Goal: Task Accomplishment & Management: Manage account settings

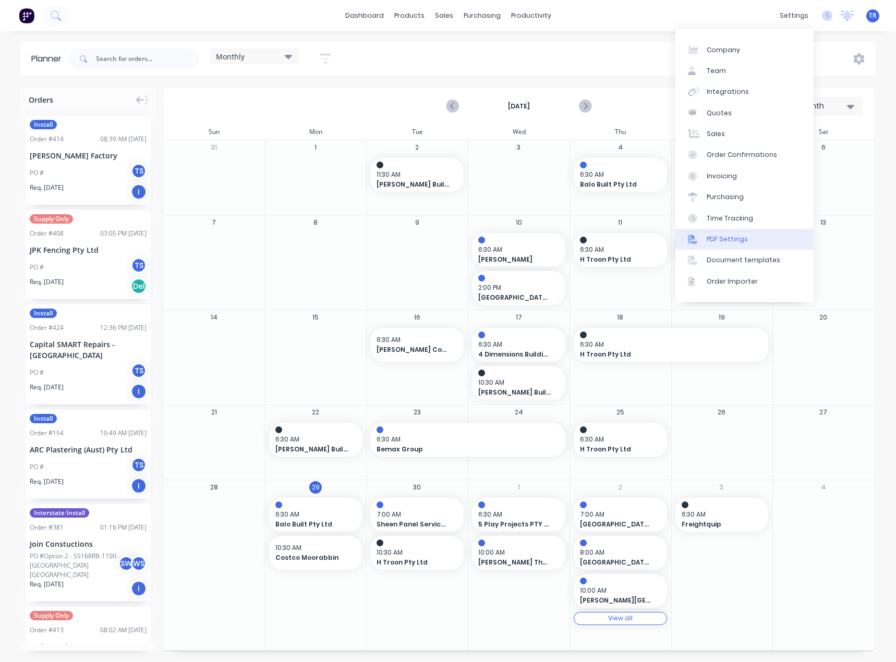
click at [735, 237] on div "PDF Settings" at bounding box center [726, 239] width 41 height 9
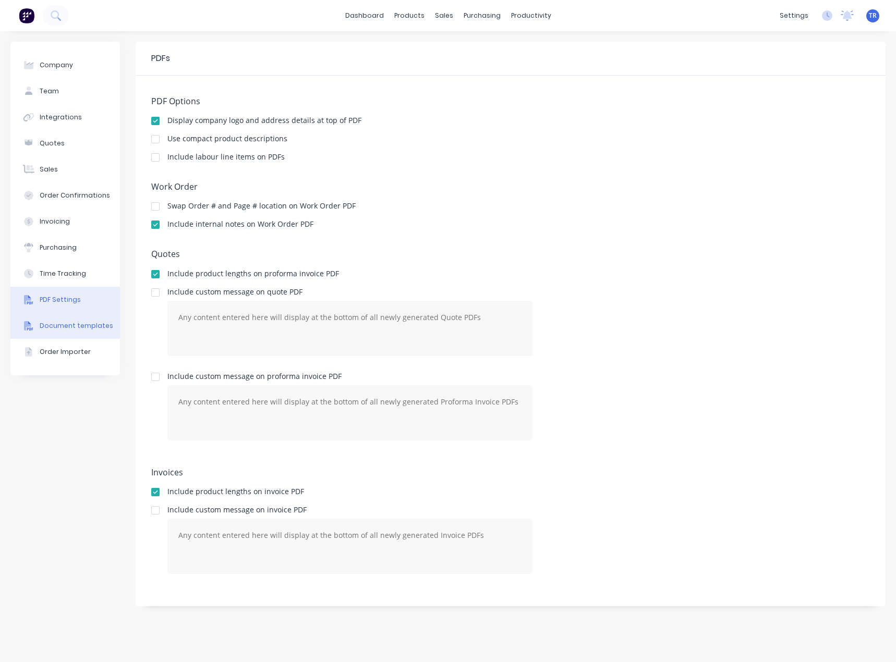
click at [58, 332] on button "Document templates" at bounding box center [64, 326] width 109 height 26
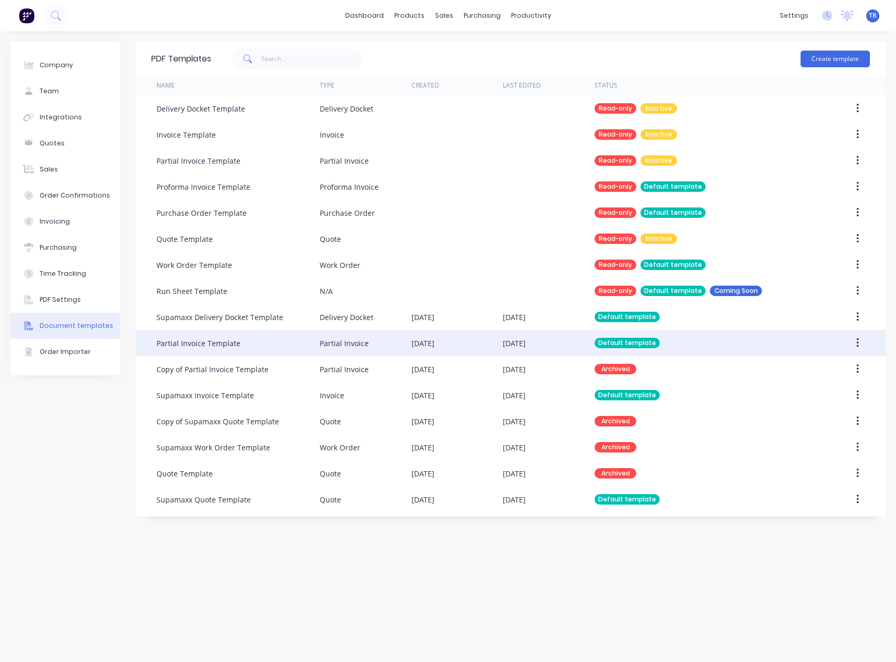
click at [362, 345] on div "Partial Invoice" at bounding box center [344, 343] width 49 height 11
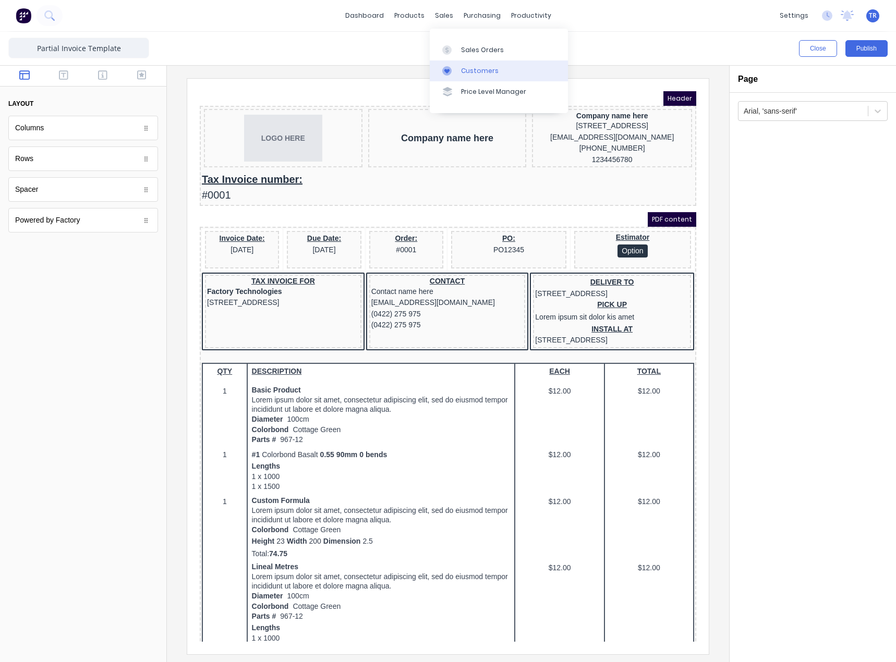
click at [473, 70] on div "Customers" at bounding box center [480, 70] width 38 height 9
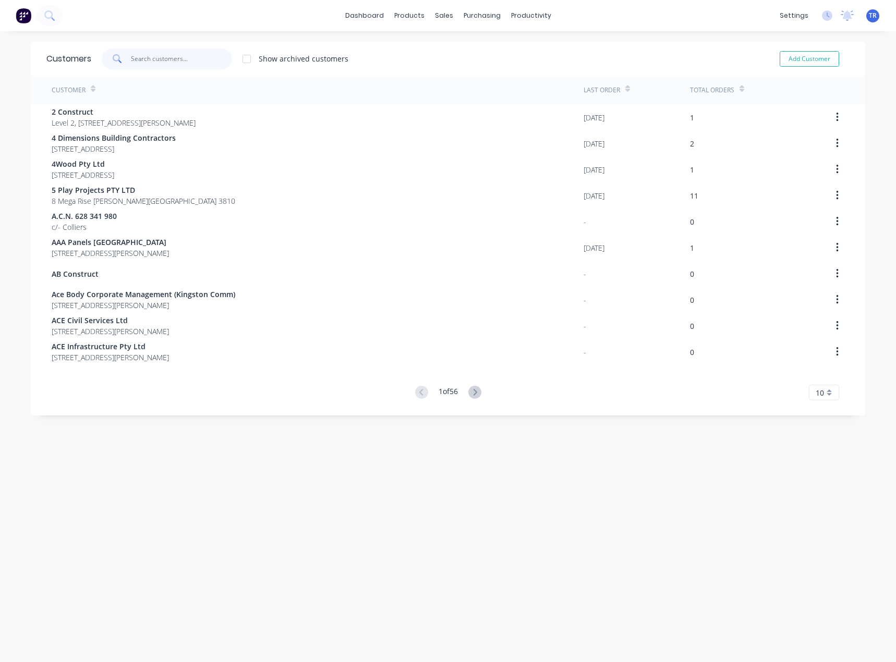
click at [131, 54] on input "text" at bounding box center [182, 58] width 102 height 21
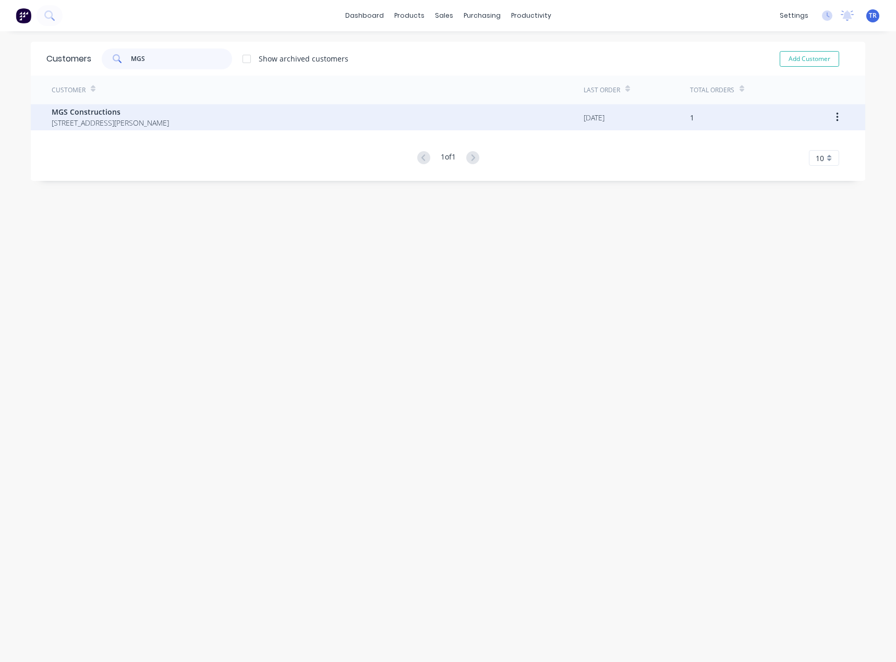
type input "MGS"
click at [145, 117] on span "MGS Constructions" at bounding box center [110, 111] width 117 height 11
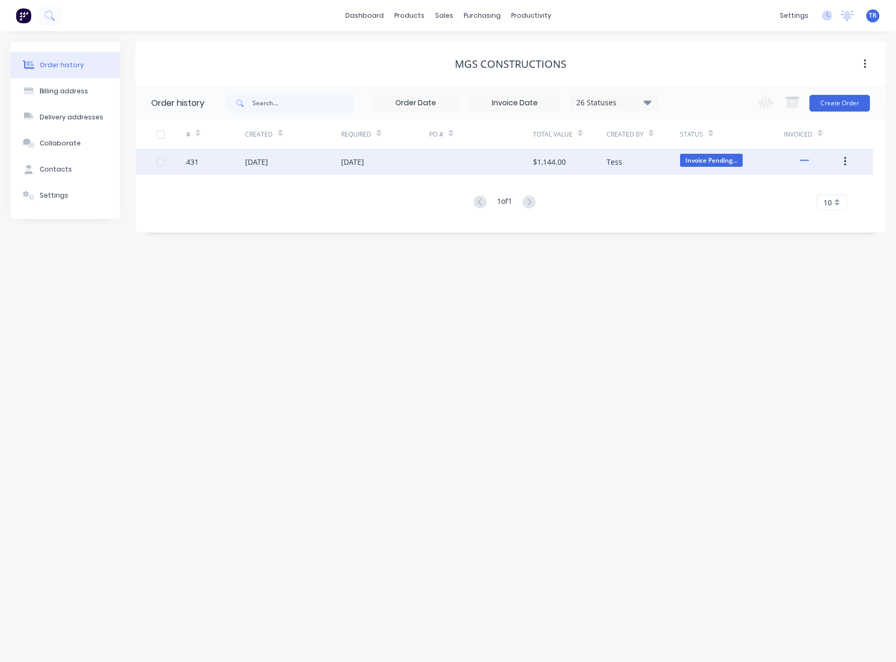
click at [338, 161] on div "[DATE]" at bounding box center [293, 162] width 96 height 26
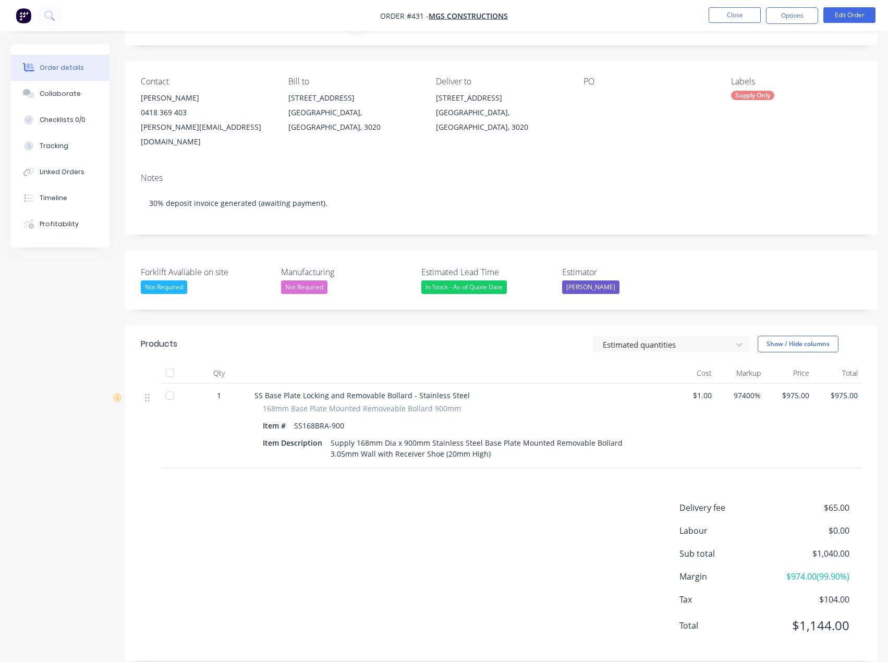
scroll to position [2, 0]
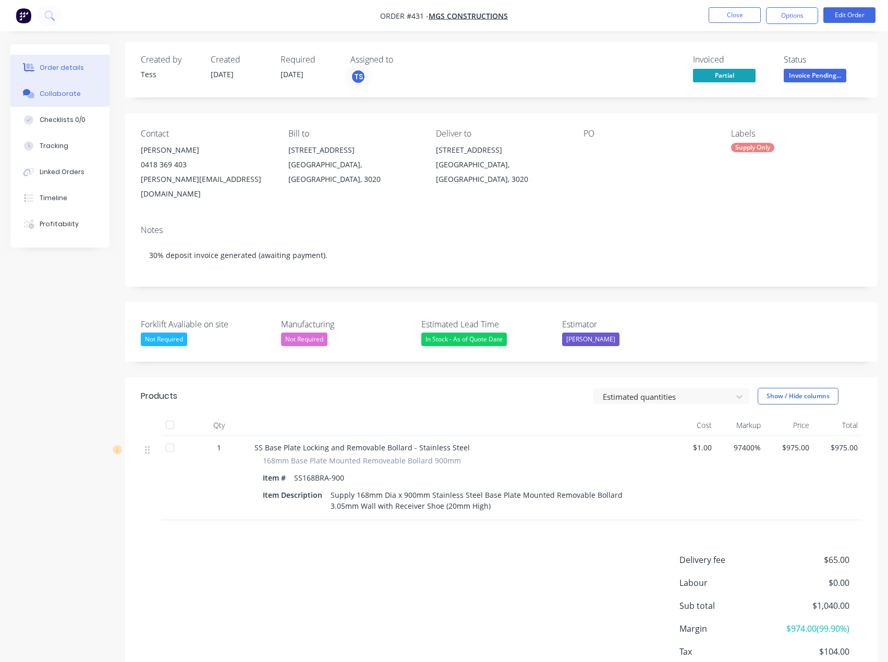
click at [70, 97] on div "Collaborate" at bounding box center [60, 93] width 41 height 9
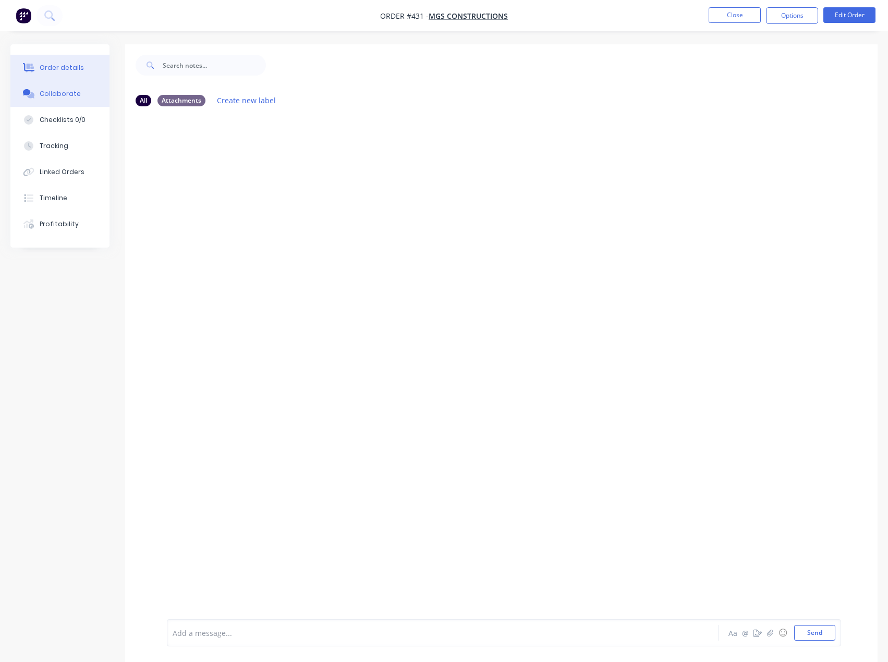
click at [76, 68] on div "Order details" at bounding box center [62, 67] width 44 height 9
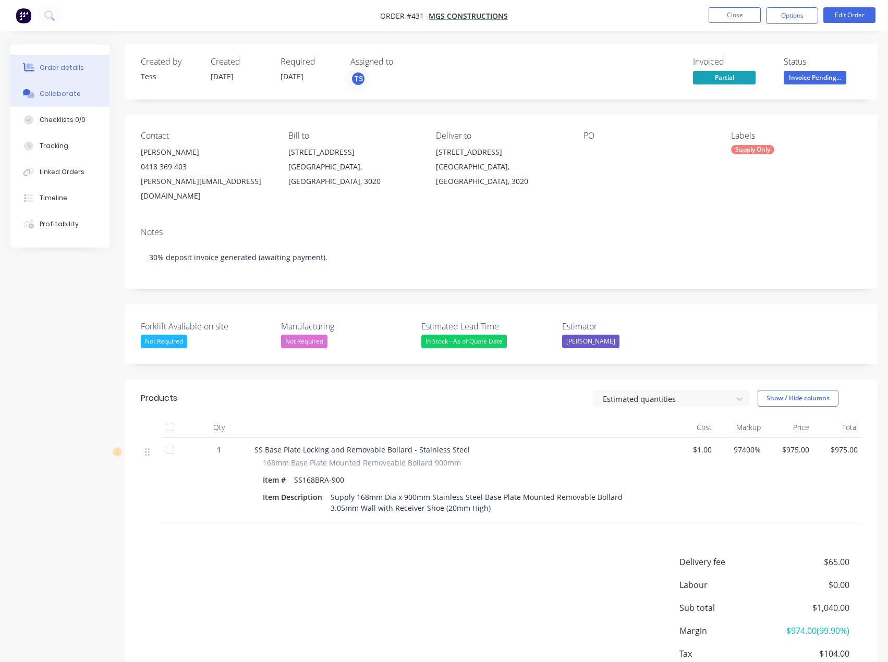
click at [82, 106] on button "Collaborate" at bounding box center [59, 94] width 99 height 26
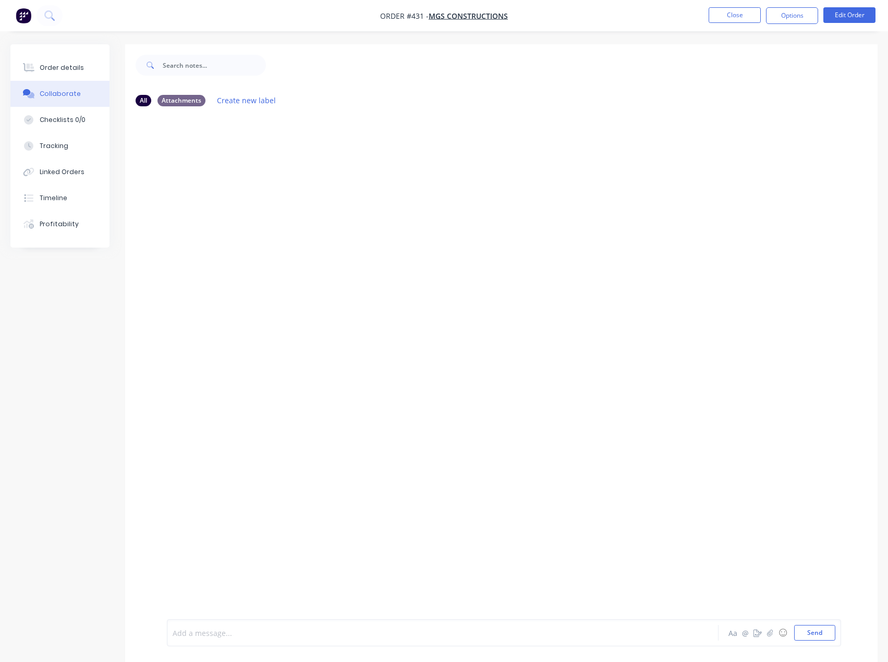
click at [354, 633] on div at bounding box center [421, 633] width 496 height 11
click at [68, 64] on div "Order details" at bounding box center [62, 67] width 44 height 9
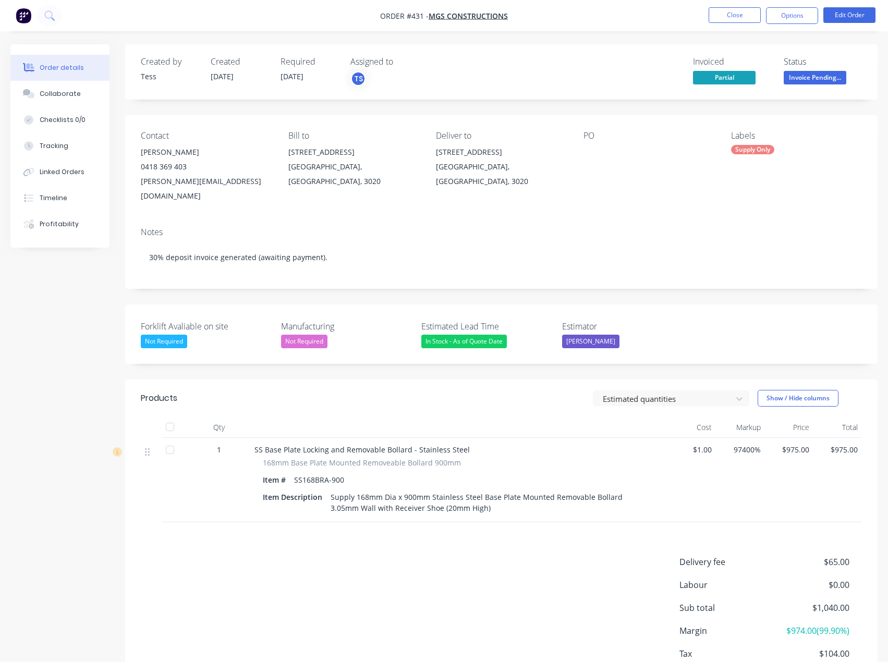
click at [803, 83] on span "Invoice Pending..." at bounding box center [815, 77] width 63 height 13
click at [589, 95] on div "Created by Tess Created 29/09/25 Required 29/09/25 Assigned to TS Invoiced Part…" at bounding box center [501, 71] width 752 height 55
click at [774, 148] on div "Supply Only" at bounding box center [752, 149] width 43 height 9
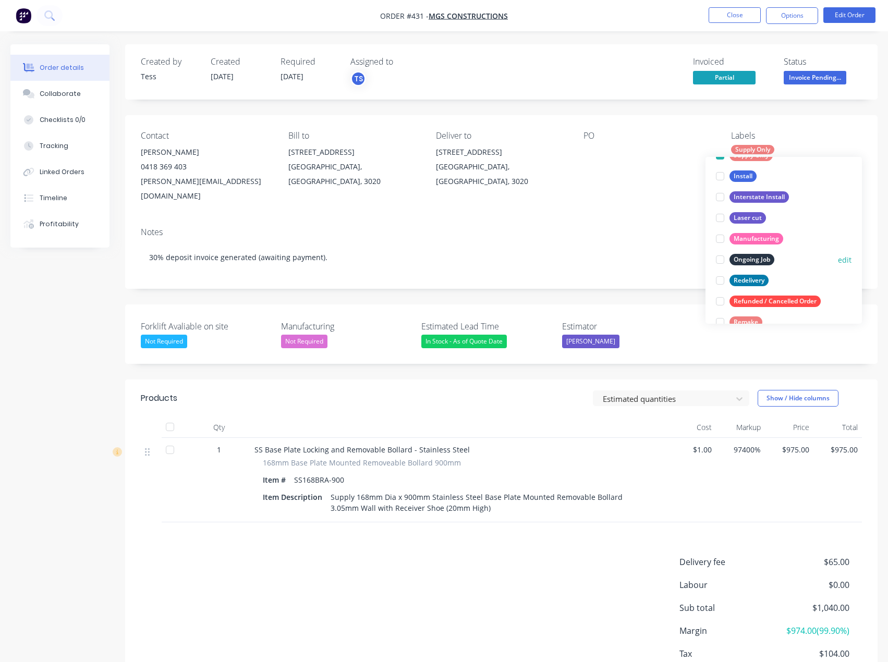
scroll to position [104, 0]
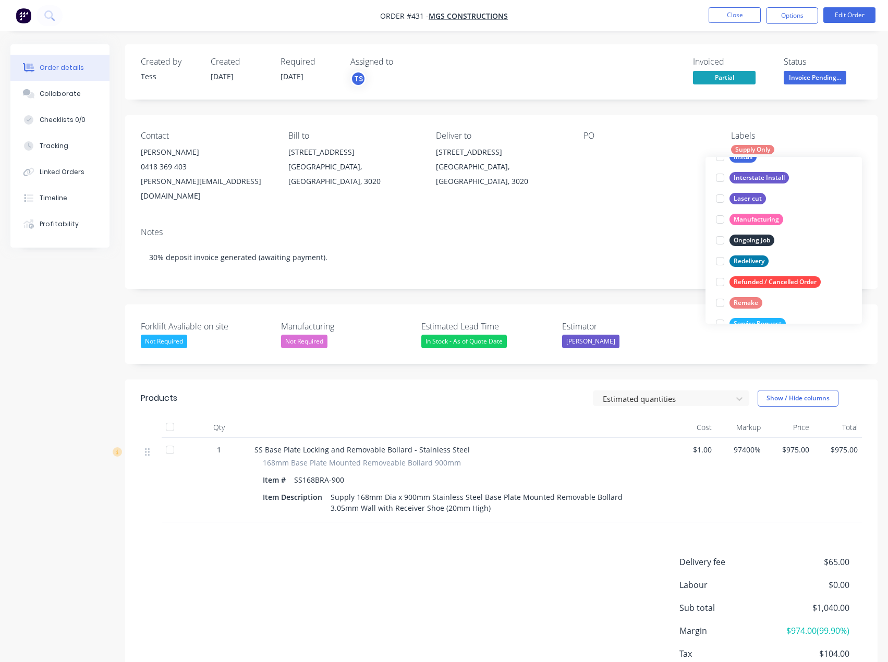
drag, startPoint x: 753, startPoint y: 218, endPoint x: 629, endPoint y: 221, distance: 124.1
click at [614, 223] on body "Order #431 - MGS Constructions Close Options Edit Order Order details Collabora…" at bounding box center [444, 365] width 888 height 731
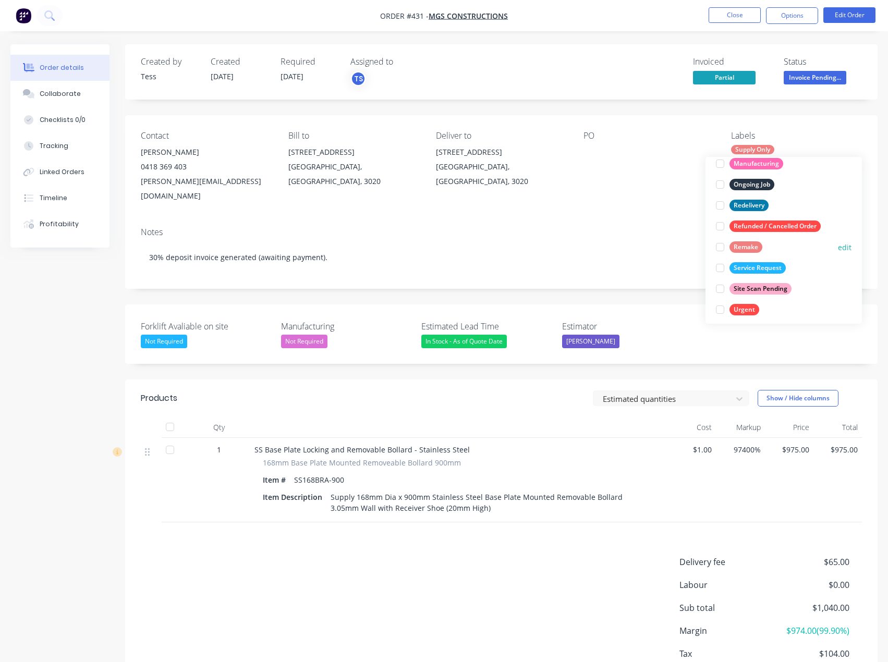
scroll to position [167, 0]
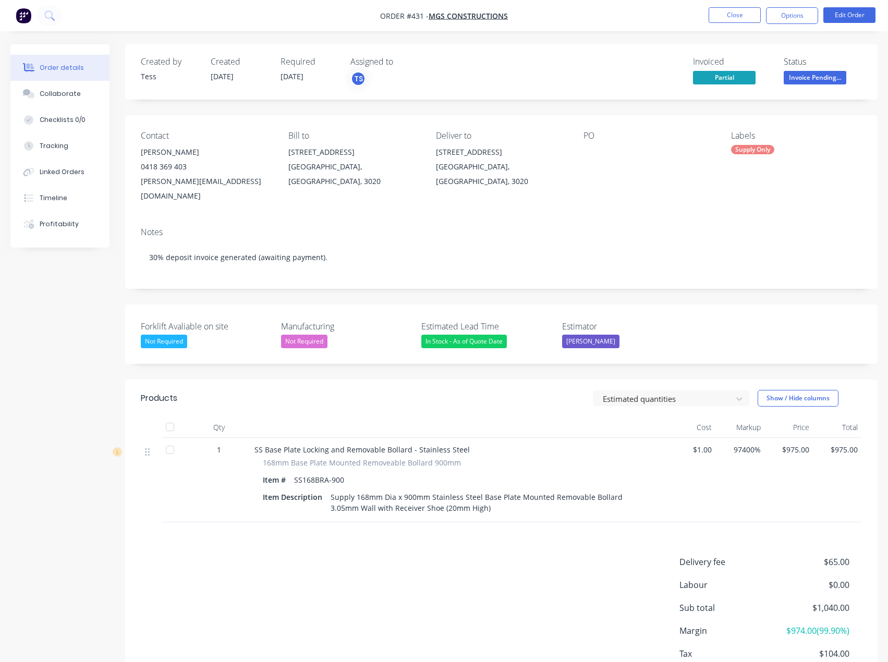
click at [682, 190] on div "Contact Scott Thomson 0418 369 403 scott@mgsconstructions.com.au Bill to 536 So…" at bounding box center [501, 167] width 752 height 104
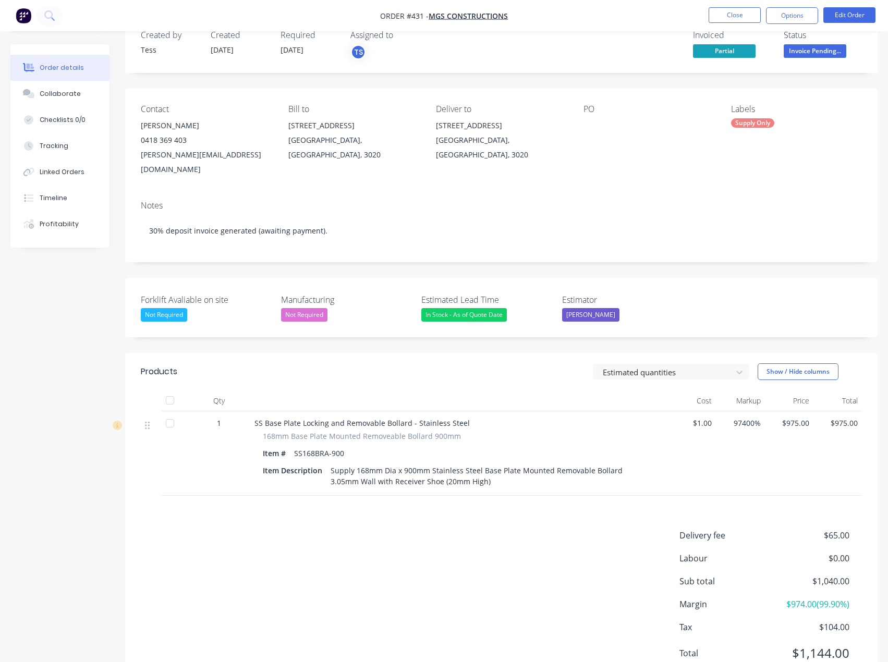
scroll to position [54, 0]
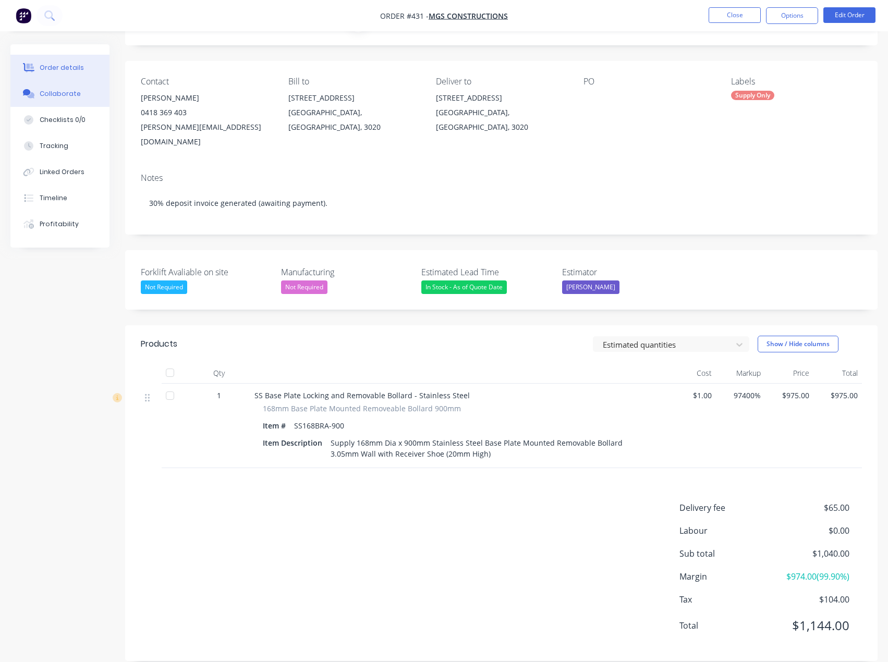
click at [75, 99] on button "Collaborate" at bounding box center [59, 94] width 99 height 26
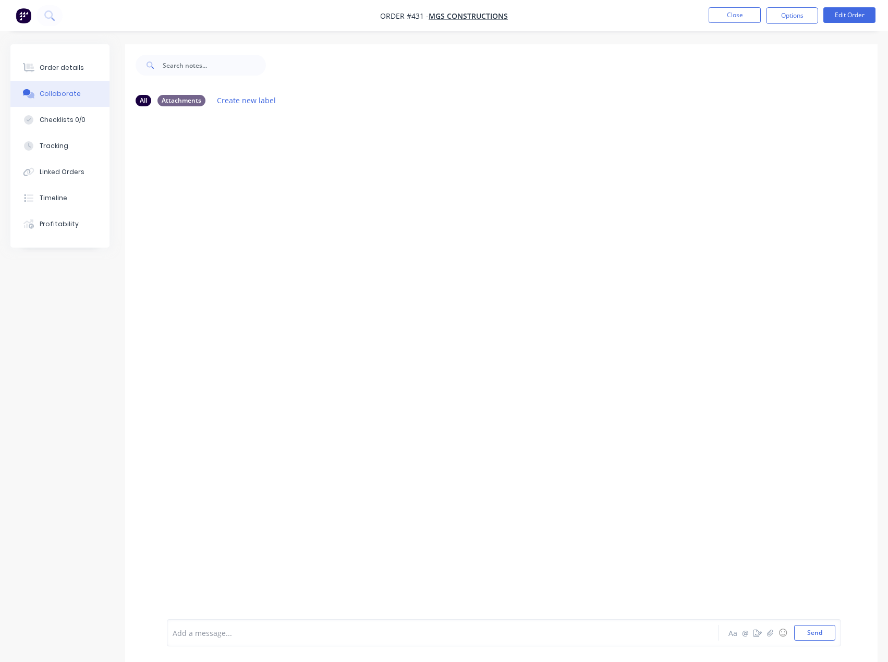
click at [742, 23] on li "Close" at bounding box center [735, 15] width 52 height 17
click at [723, 15] on button "Close" at bounding box center [735, 15] width 52 height 16
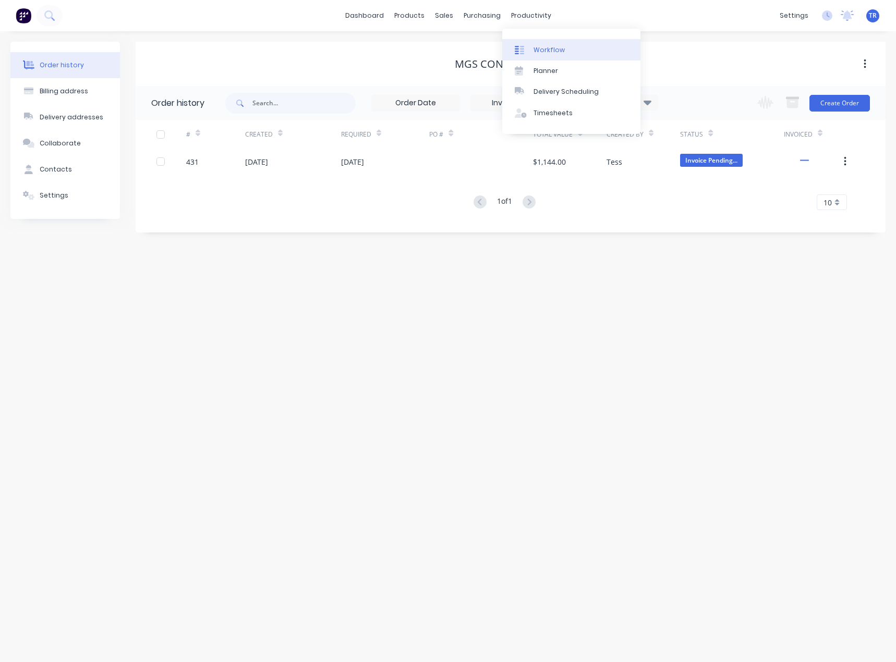
click at [555, 50] on div "Workflow" at bounding box center [548, 49] width 31 height 9
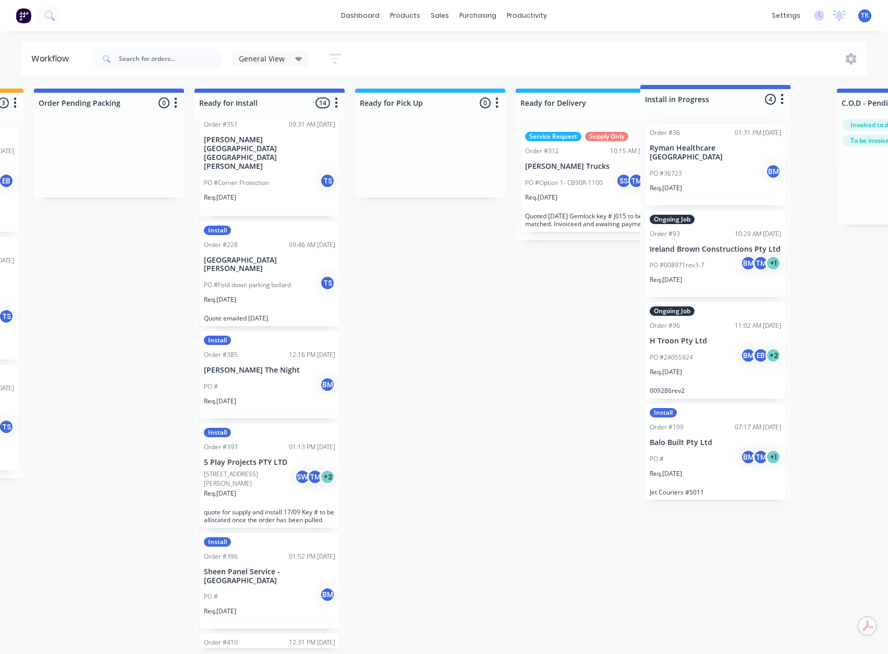
scroll to position [0, 795]
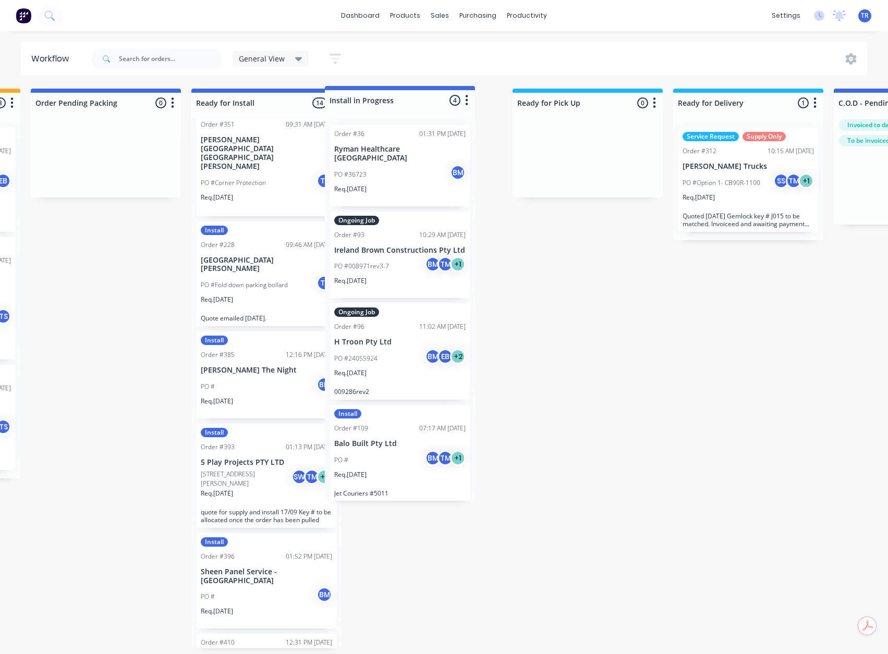
drag, startPoint x: 769, startPoint y: 103, endPoint x: 432, endPoint y: 103, distance: 336.3
click at [432, 103] on div "Submitted 0 Status colour #273444 hex #273444 Save Cancel Summaries Total order…" at bounding box center [823, 382] width 3251 height 587
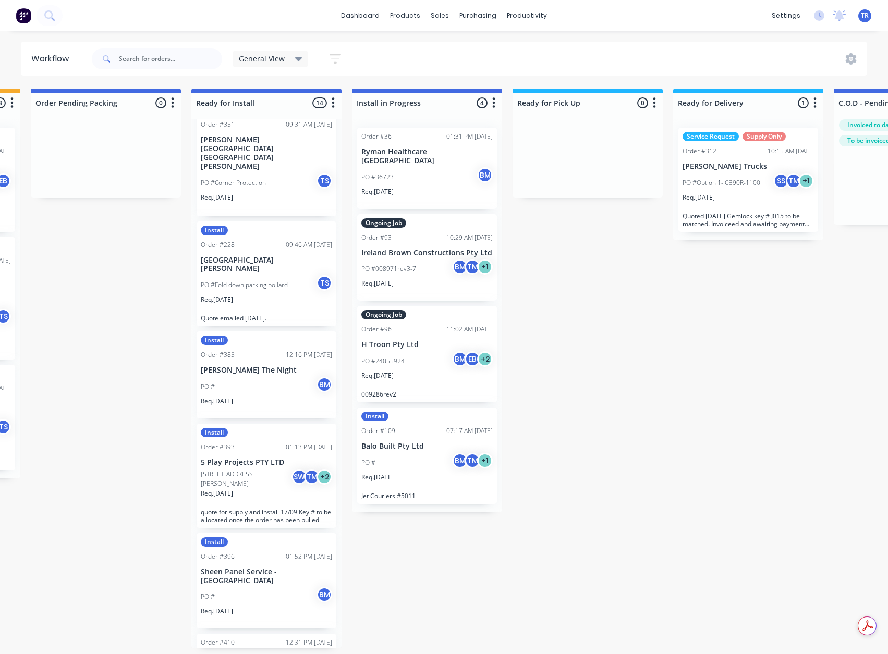
click at [719, 211] on div "Service Request Supply Only Order #312 10:15 AM 08/09/25 Poyser Trucks PO #Opti…" at bounding box center [748, 180] width 140 height 104
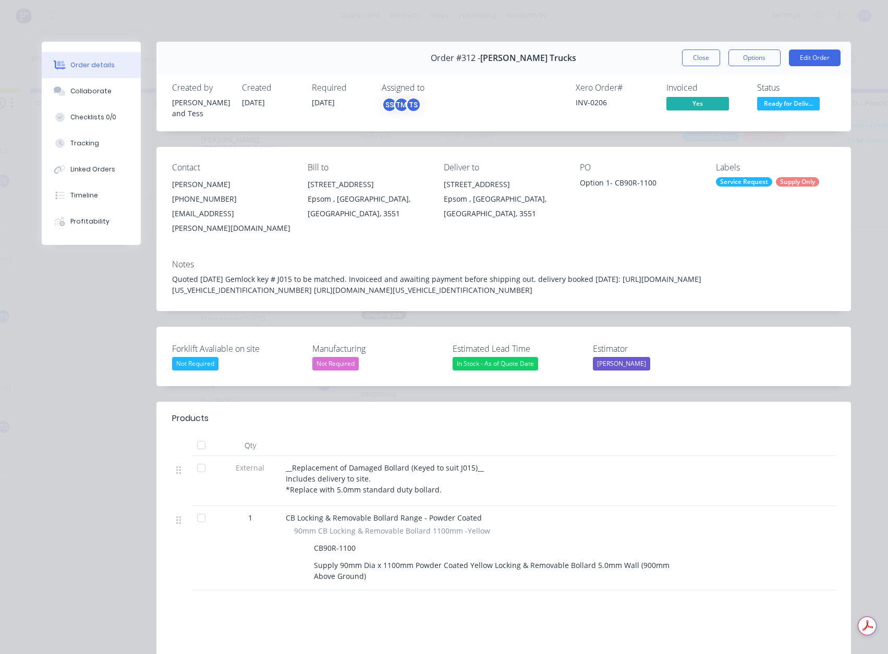
drag, startPoint x: 574, startPoint y: 269, endPoint x: 622, endPoint y: 256, distance: 50.2
click at [622, 274] on div "Quoted 29/08/25 Gemlock key # J015 to be matched. Invoiceed and awaiting paymen…" at bounding box center [503, 285] width 663 height 22
click at [318, 274] on div "Quoted 29/08/25 Gemlock key # J015 to be matched. Invoiceed and awaiting paymen…" at bounding box center [503, 285] width 663 height 22
drag, startPoint x: 320, startPoint y: 270, endPoint x: 576, endPoint y: 278, distance: 256.6
click at [576, 278] on div "Notes Quoted 29/08/25 Gemlock key # J015 to be matched. Invoiceed and awaiting …" at bounding box center [503, 281] width 694 height 60
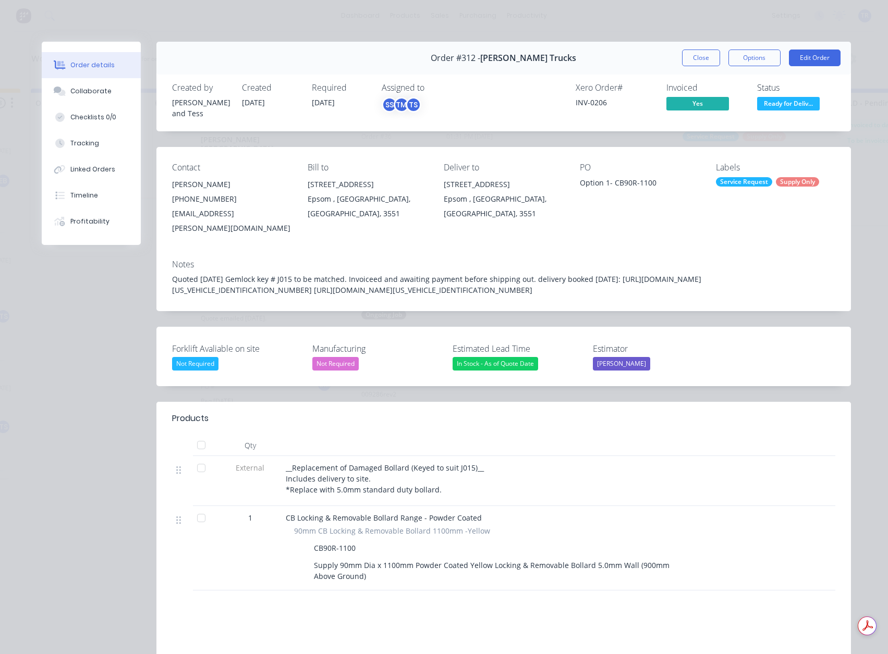
click at [683, 107] on span "Yes" at bounding box center [697, 103] width 63 height 13
click at [804, 99] on span "Ready for Deliv..." at bounding box center [788, 103] width 63 height 13
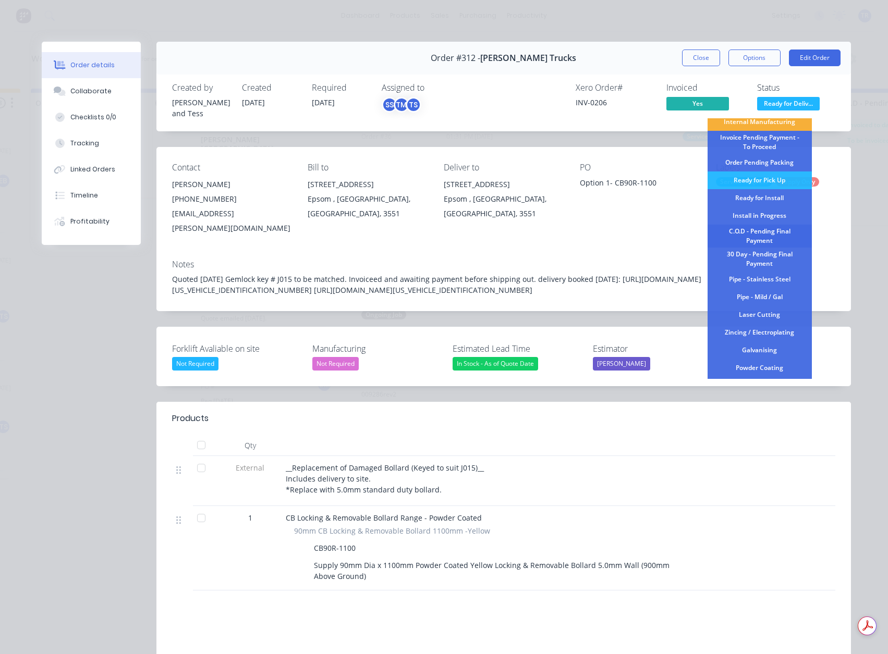
scroll to position [57, 0]
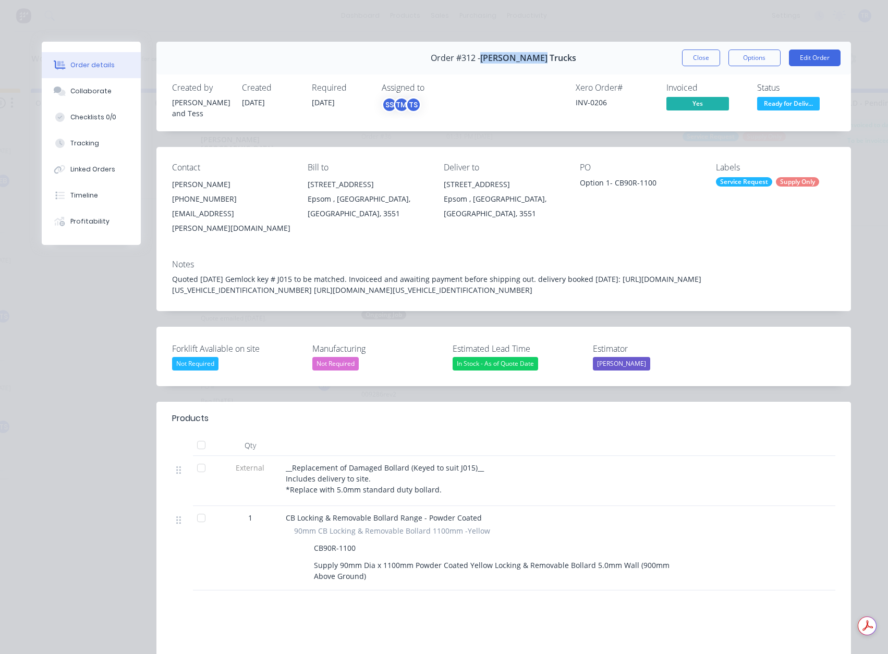
drag, startPoint x: 520, startPoint y: 53, endPoint x: 499, endPoint y: 53, distance: 20.9
click at [499, 53] on div "Order #312 - Poyser Trucks Close Options Edit Order" at bounding box center [503, 58] width 694 height 33
copy span "Poyser Trucks"
click at [709, 54] on button "Close" at bounding box center [701, 58] width 38 height 17
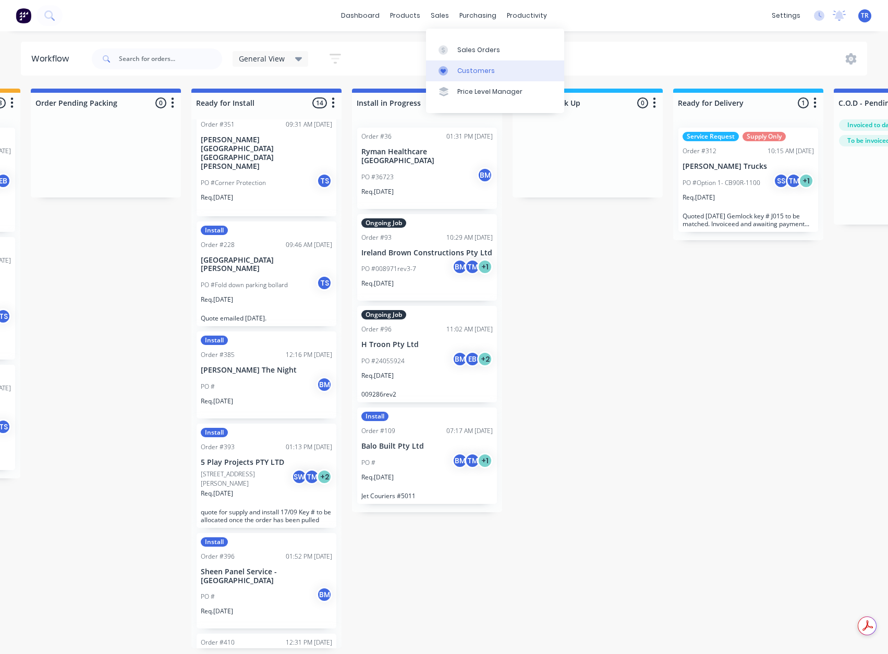
click at [457, 66] on div "Customers" at bounding box center [476, 70] width 38 height 9
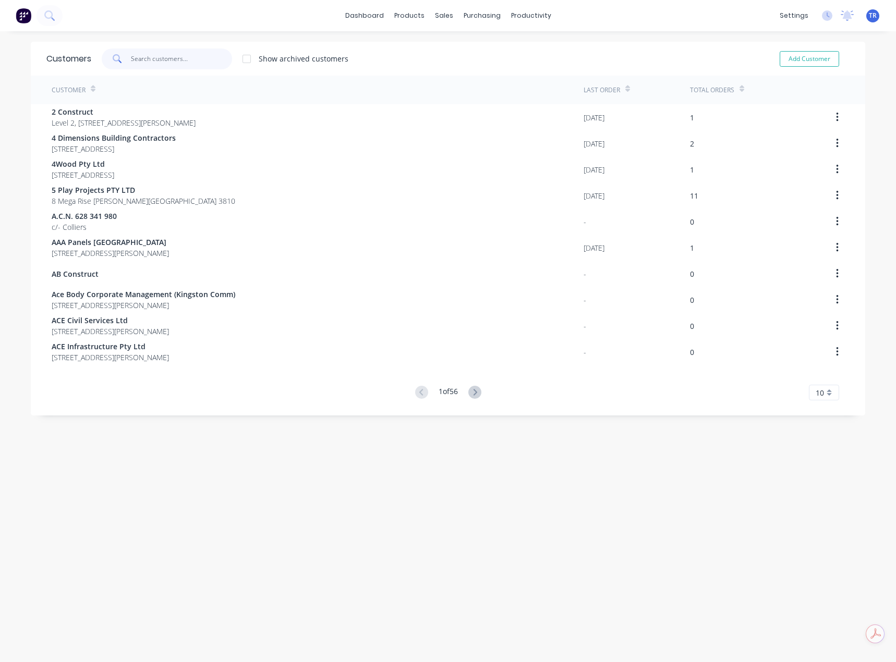
paste input "Poyser Trucks"
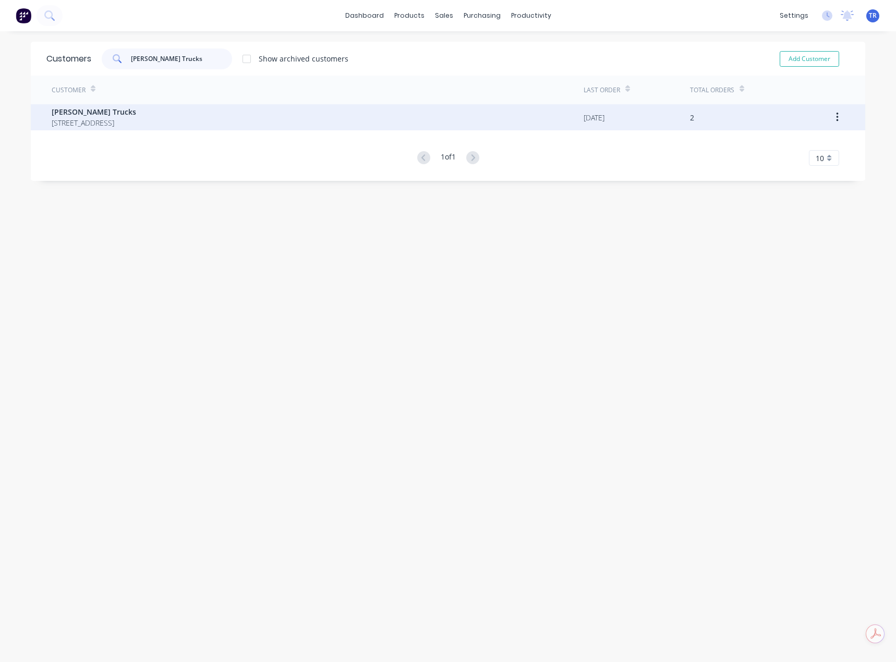
type input "Poyser Trucks"
click at [136, 112] on span "Poyser Trucks" at bounding box center [94, 111] width 84 height 11
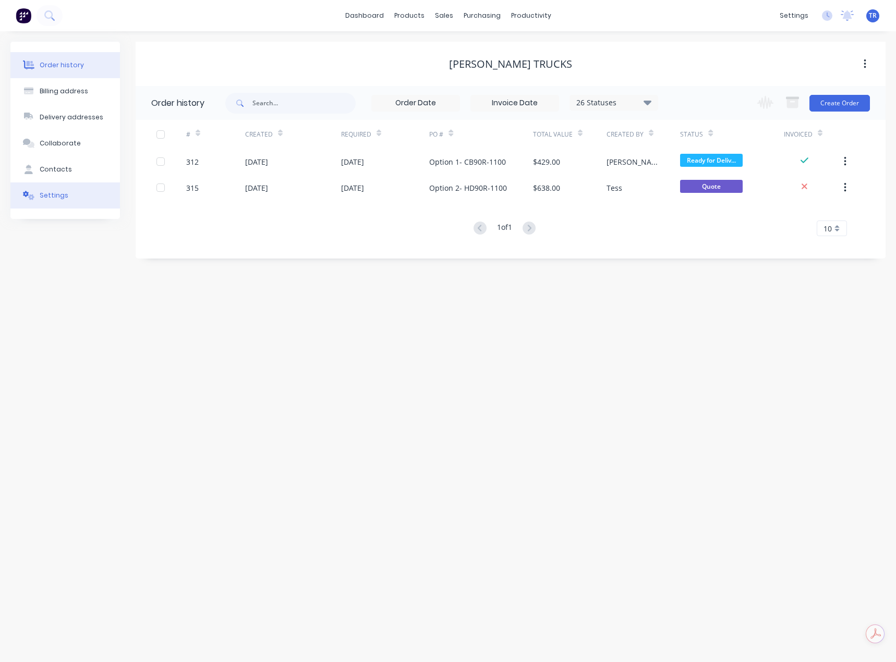
click at [67, 201] on button "Settings" at bounding box center [64, 195] width 109 height 26
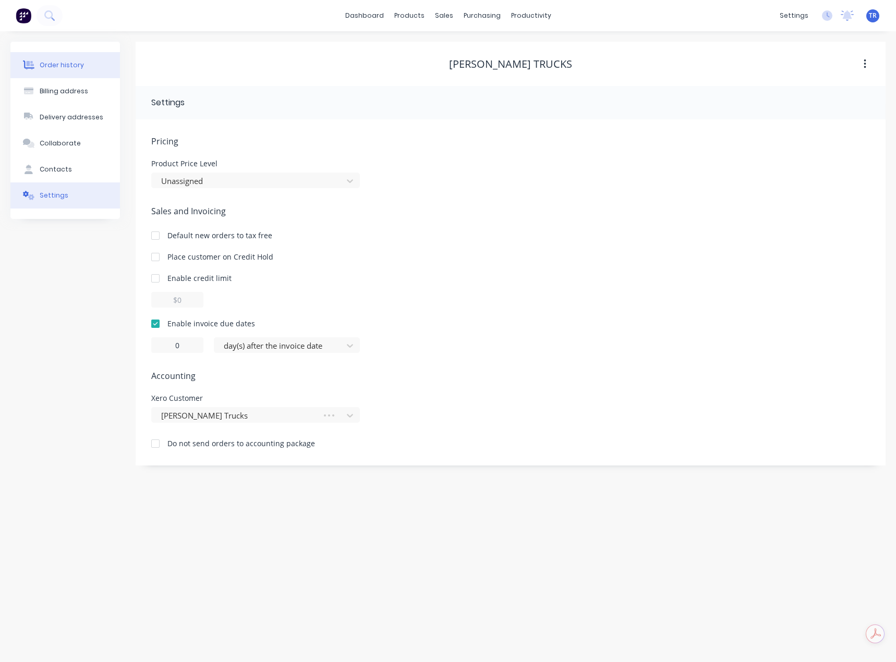
click at [79, 65] on div "Order history" at bounding box center [62, 64] width 44 height 9
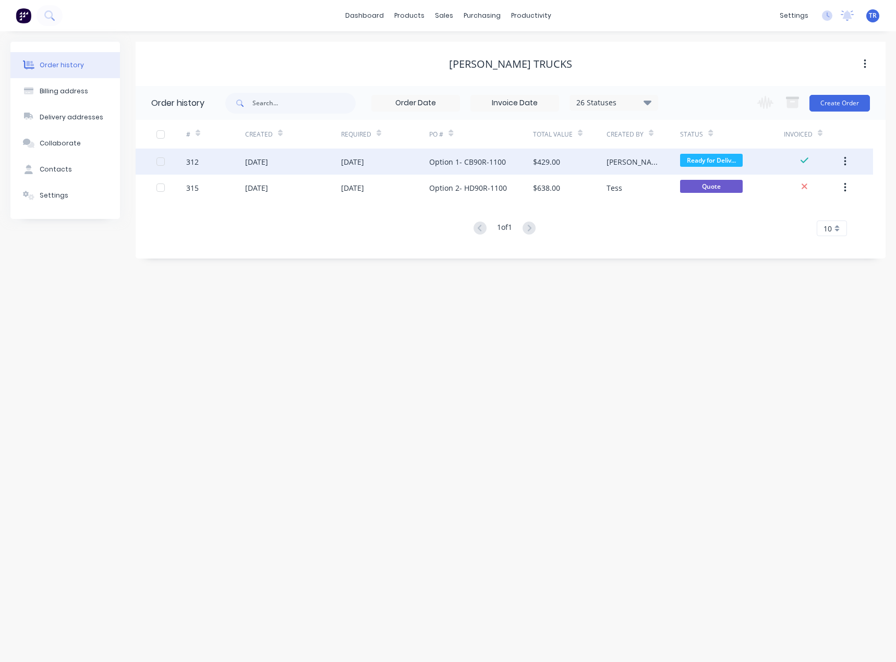
click at [564, 160] on div "$429.00" at bounding box center [570, 162] width 74 height 26
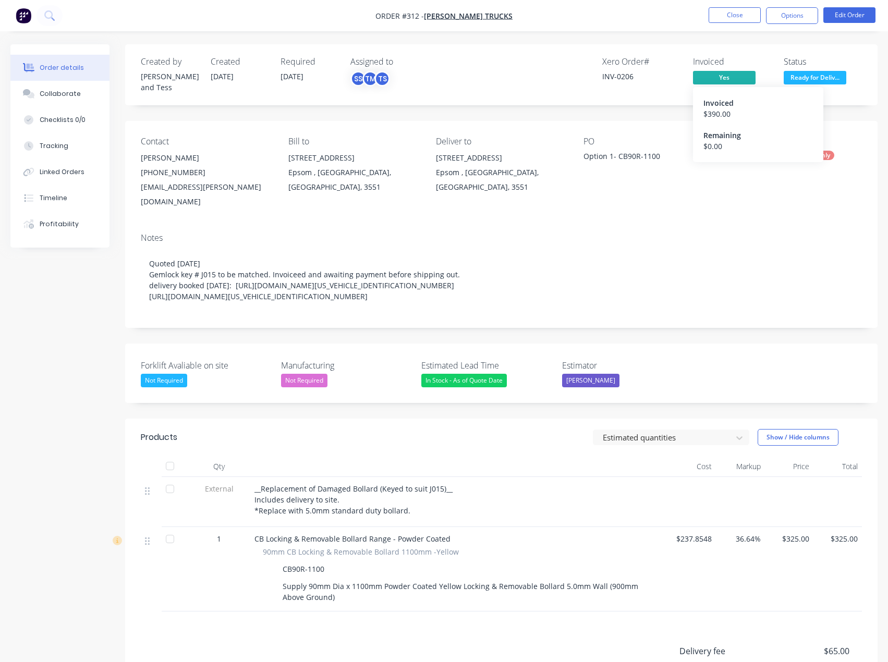
click at [713, 118] on div "$ 390.00" at bounding box center [757, 113] width 109 height 11
click at [620, 75] on link "INV-0206" at bounding box center [617, 76] width 31 height 10
click at [823, 73] on span "Ready for Deliv..." at bounding box center [815, 77] width 63 height 13
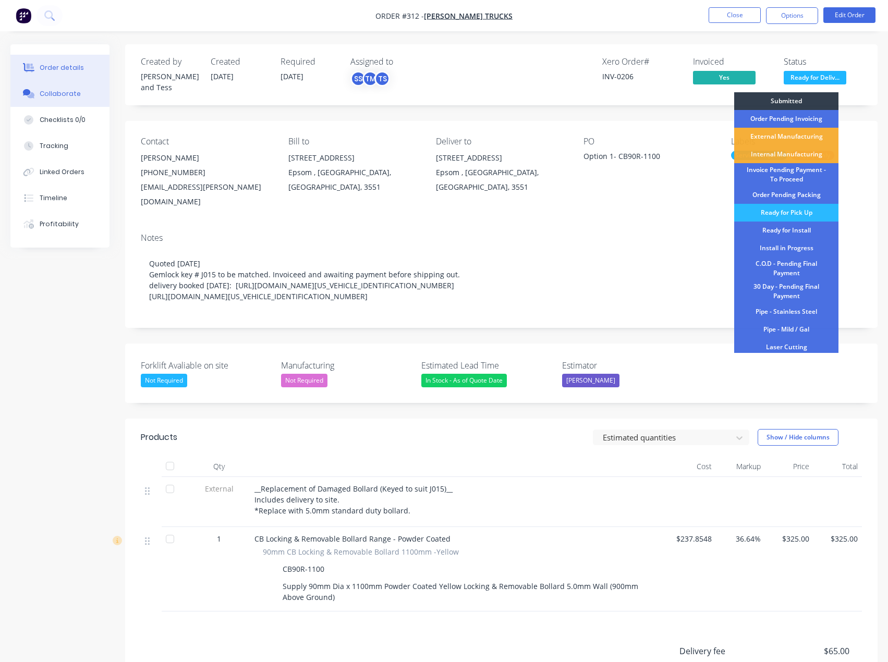
click at [87, 102] on button "Collaborate" at bounding box center [59, 94] width 99 height 26
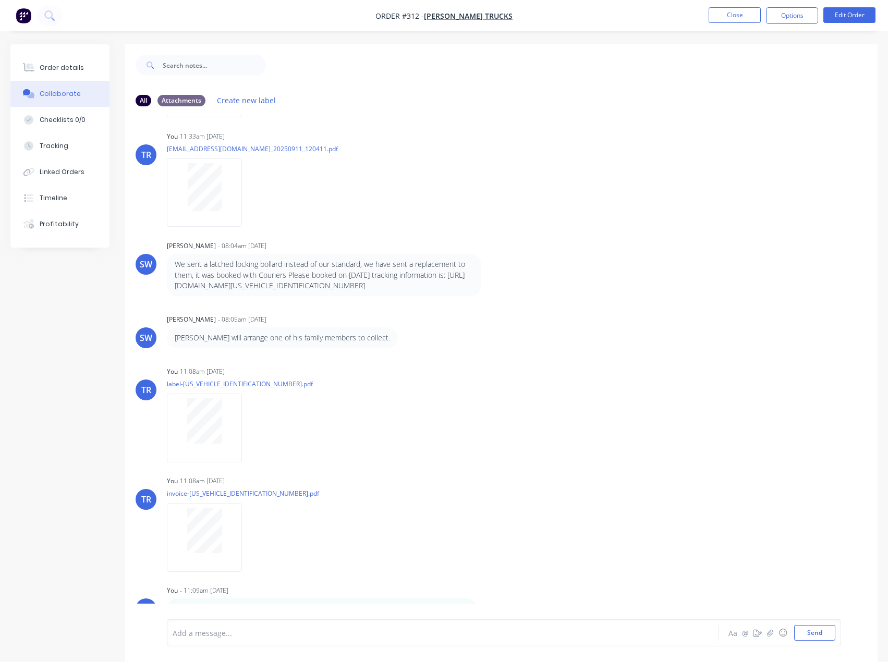
scroll to position [16, 0]
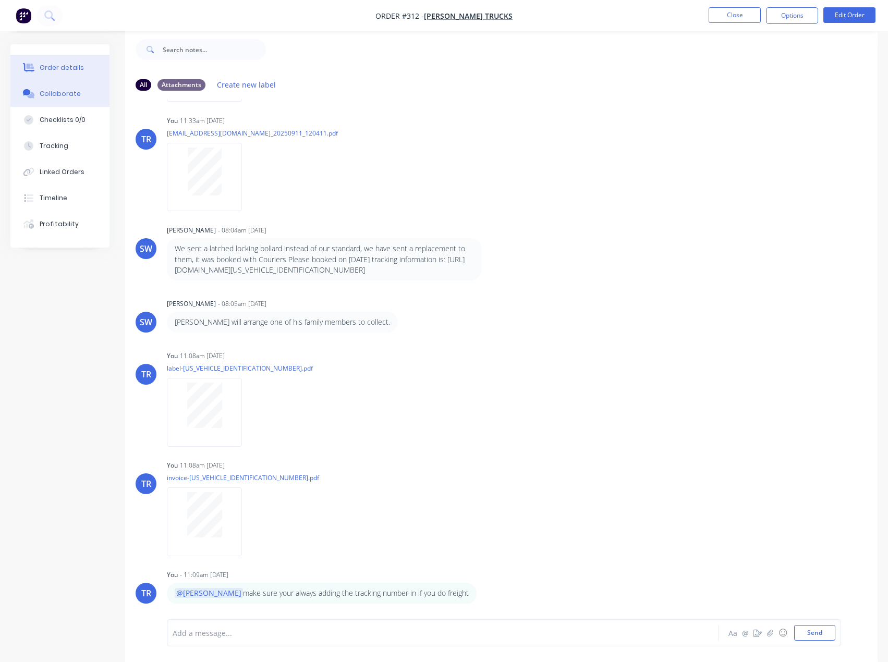
click at [84, 79] on button "Order details" at bounding box center [59, 68] width 99 height 26
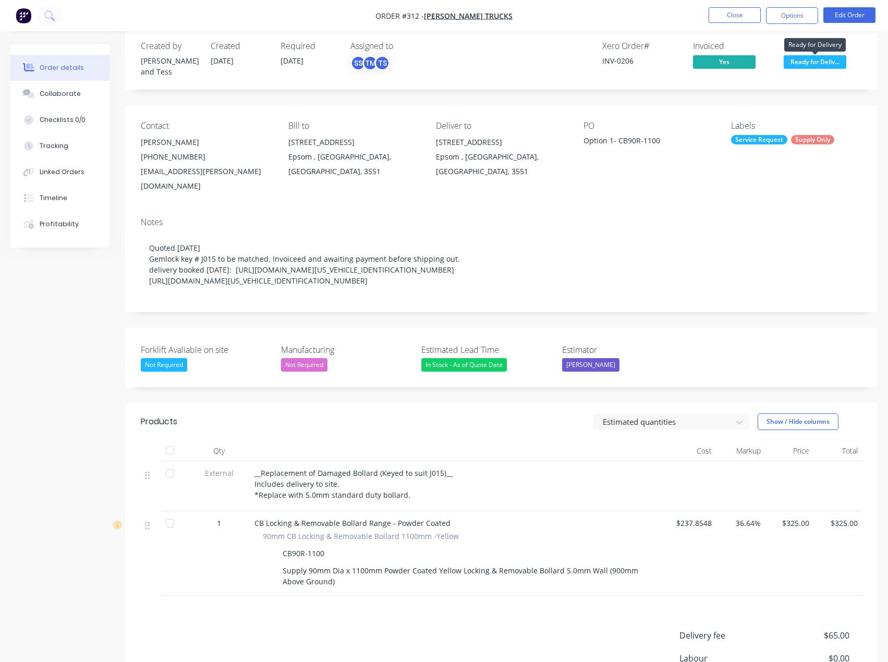
click at [828, 61] on span "Ready for Deliv..." at bounding box center [815, 61] width 63 height 13
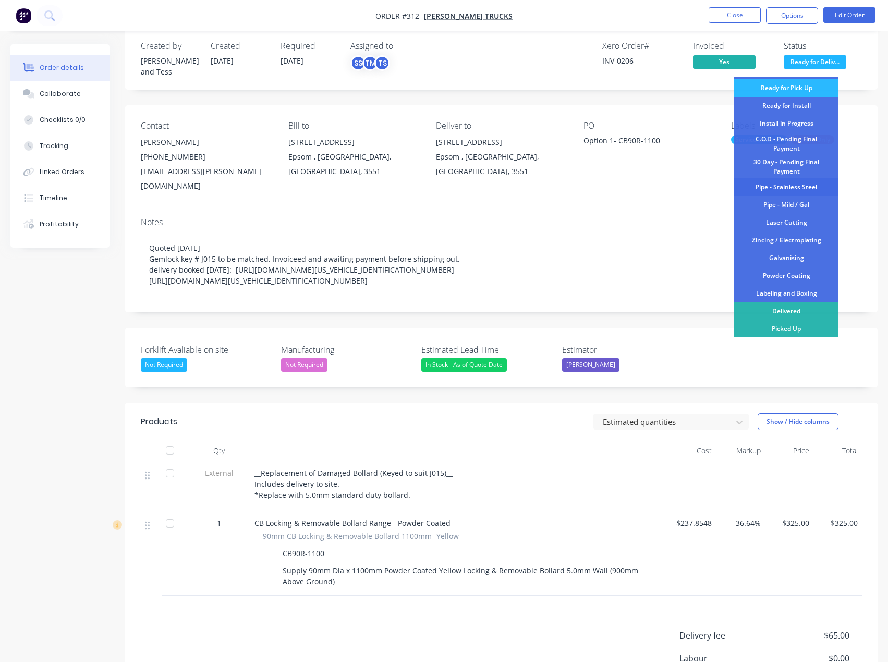
scroll to position [109, 0]
click at [784, 308] on div "Delivered" at bounding box center [786, 311] width 104 height 18
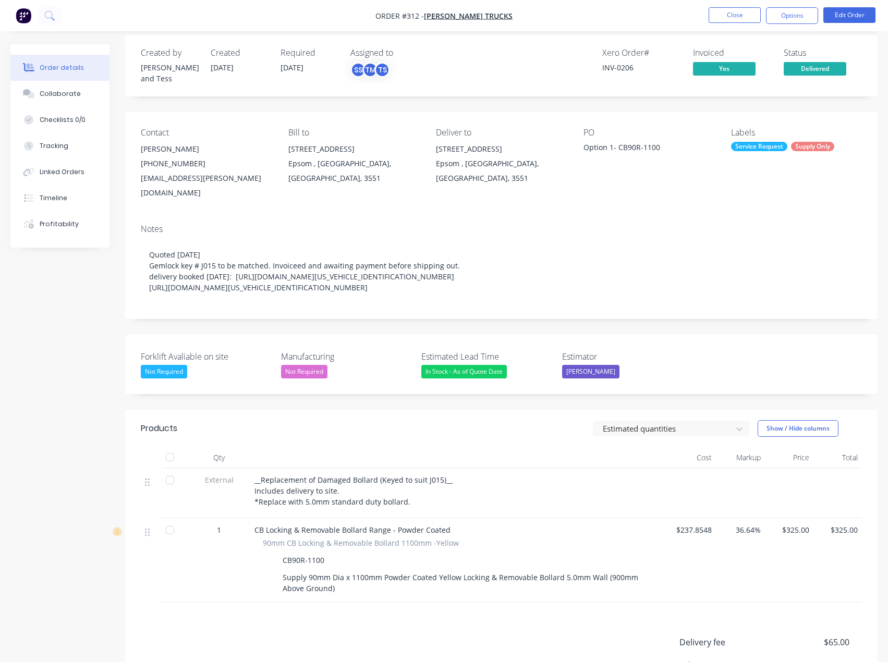
scroll to position [0, 0]
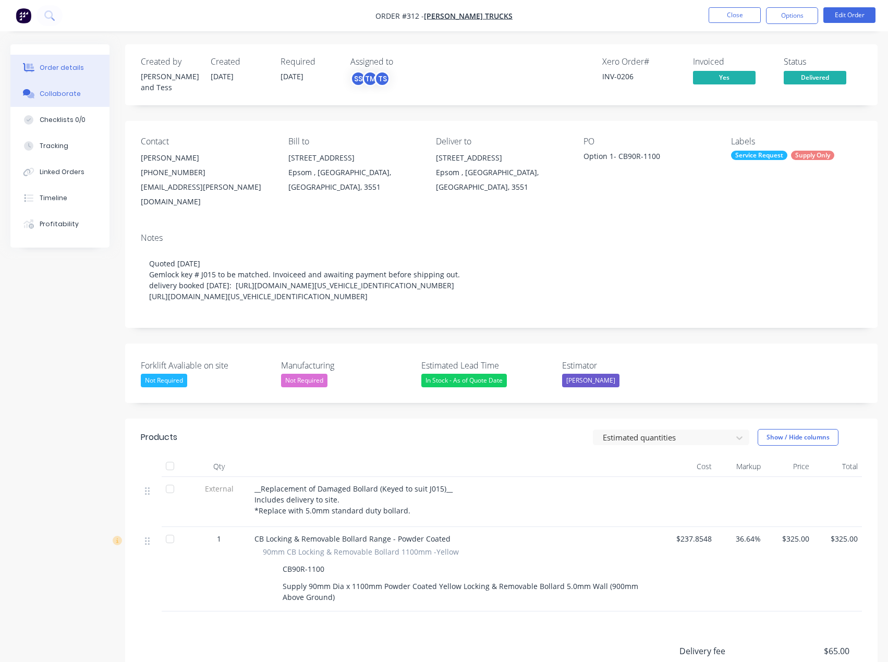
click at [47, 96] on div "Collaborate" at bounding box center [60, 93] width 41 height 9
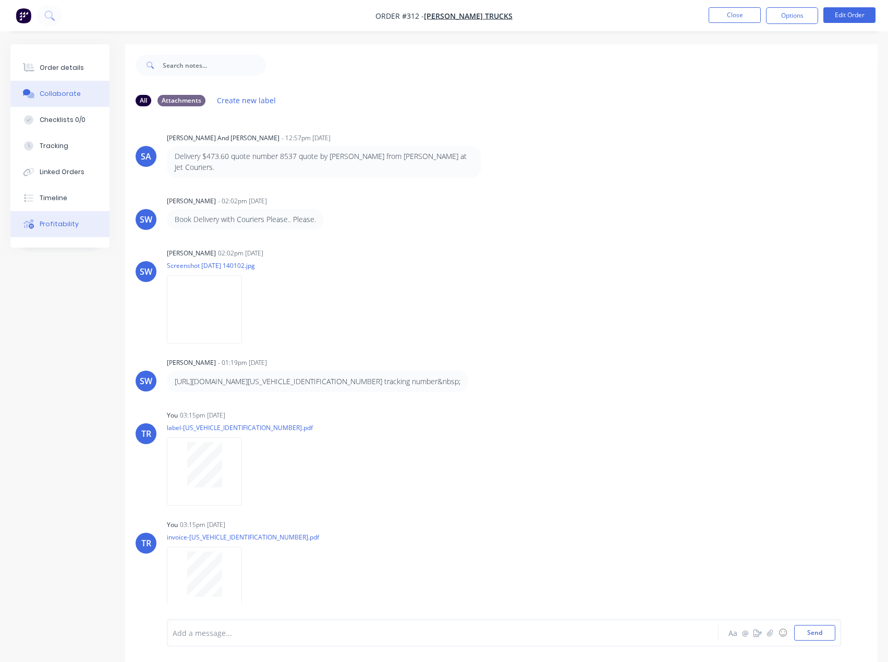
click at [67, 227] on div "Profitability" at bounding box center [59, 223] width 39 height 9
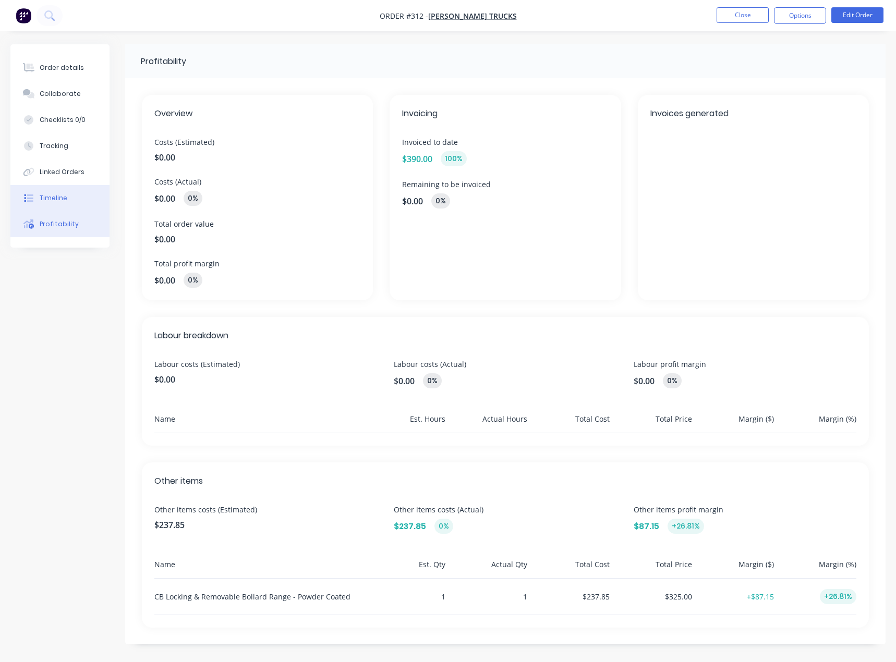
click at [72, 203] on button "Timeline" at bounding box center [59, 198] width 99 height 26
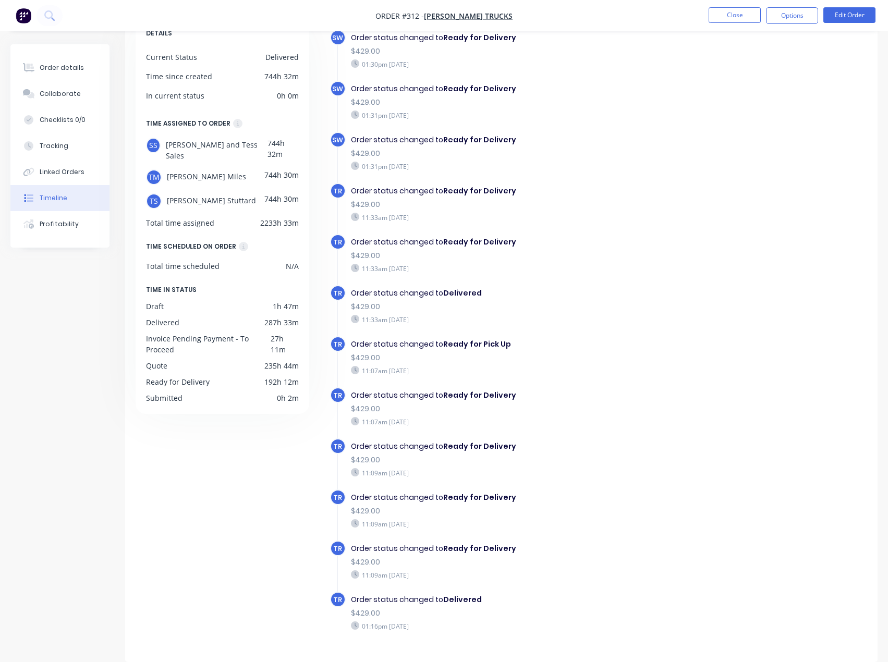
scroll to position [1080, 0]
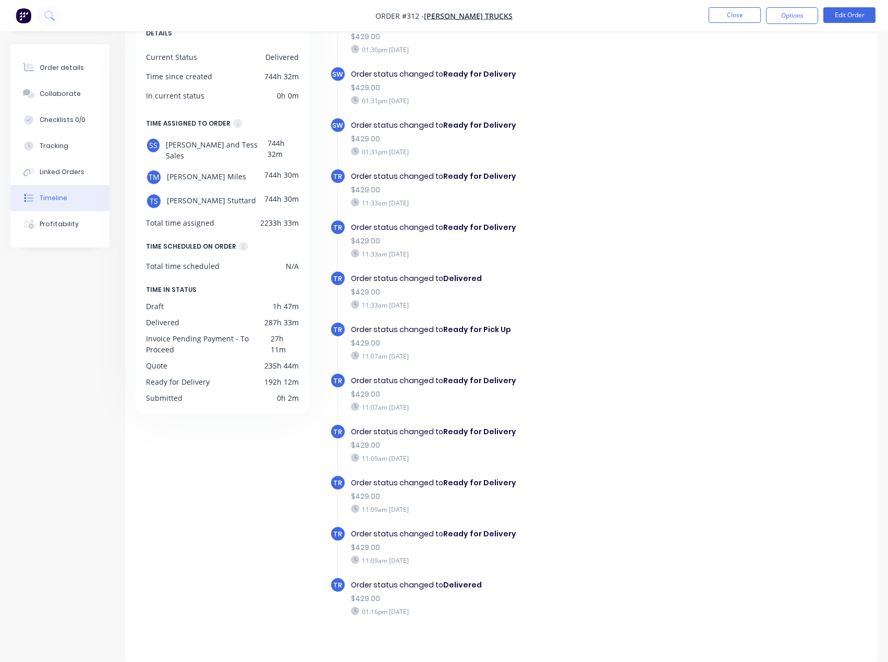
click at [722, 5] on nav "Order #312 - Poyser Trucks Close Options Edit Order" at bounding box center [444, 15] width 888 height 31
click at [723, 9] on button "Close" at bounding box center [735, 15] width 52 height 16
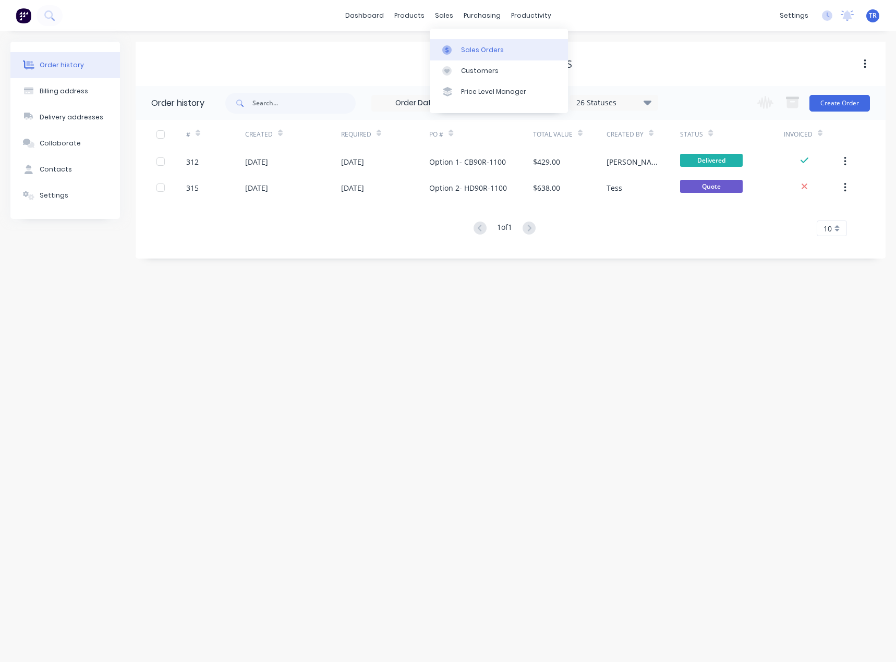
click at [454, 52] on div at bounding box center [450, 49] width 16 height 9
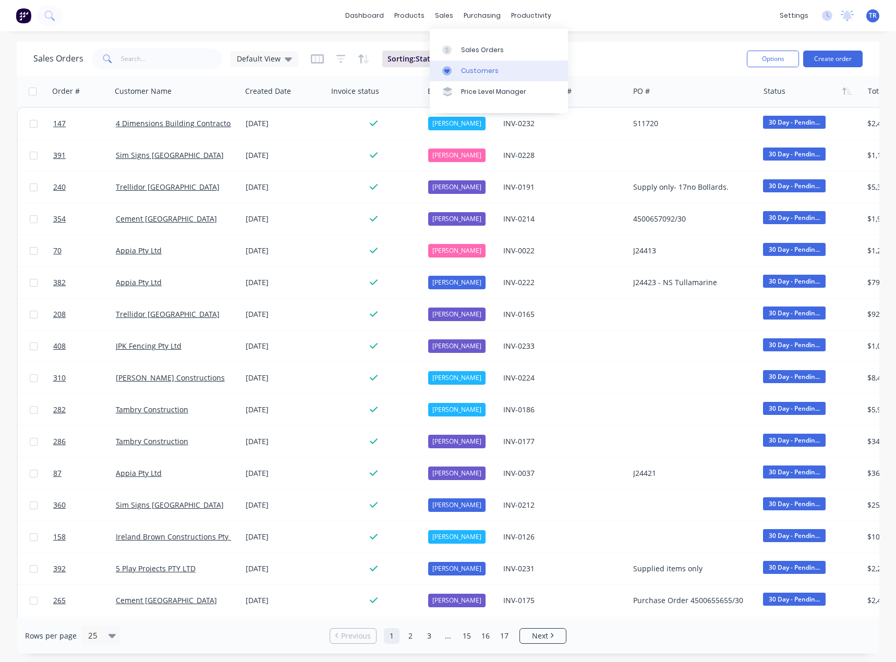
click at [456, 71] on div at bounding box center [450, 70] width 16 height 9
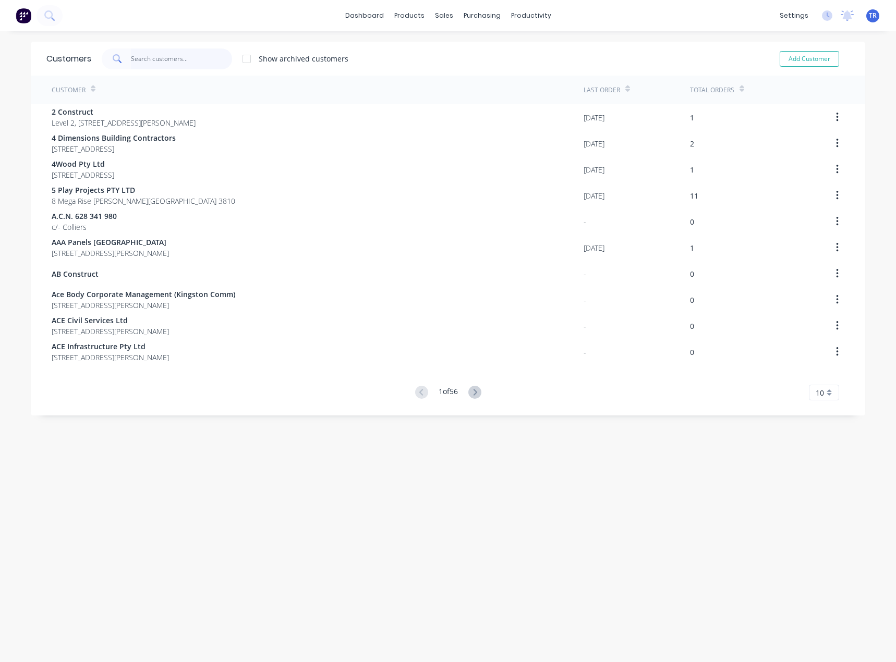
click at [194, 67] on input "text" at bounding box center [182, 58] width 102 height 21
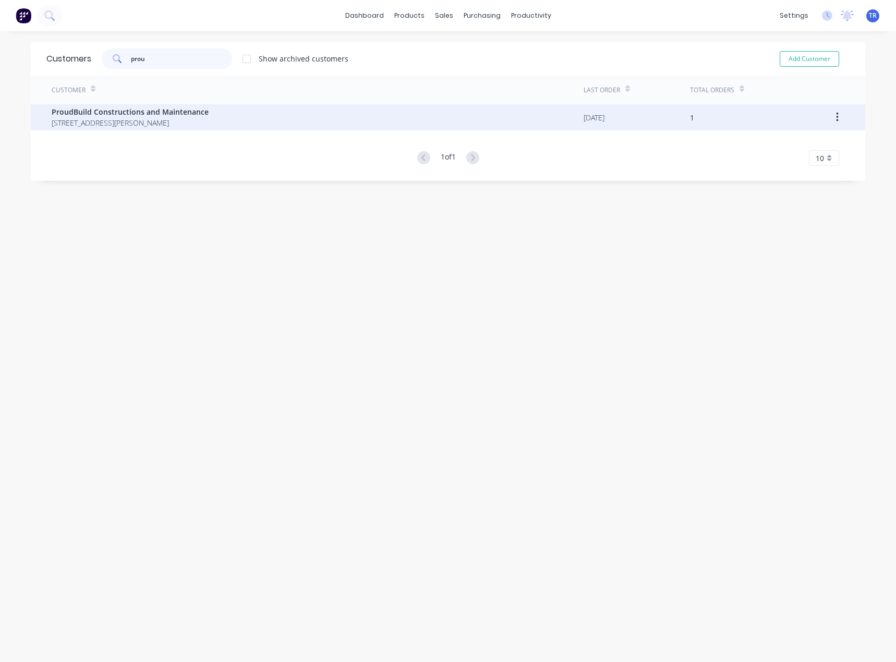
type input "prou"
click at [206, 112] on span "ProudBuild Constructions and Maintenance" at bounding box center [130, 111] width 157 height 11
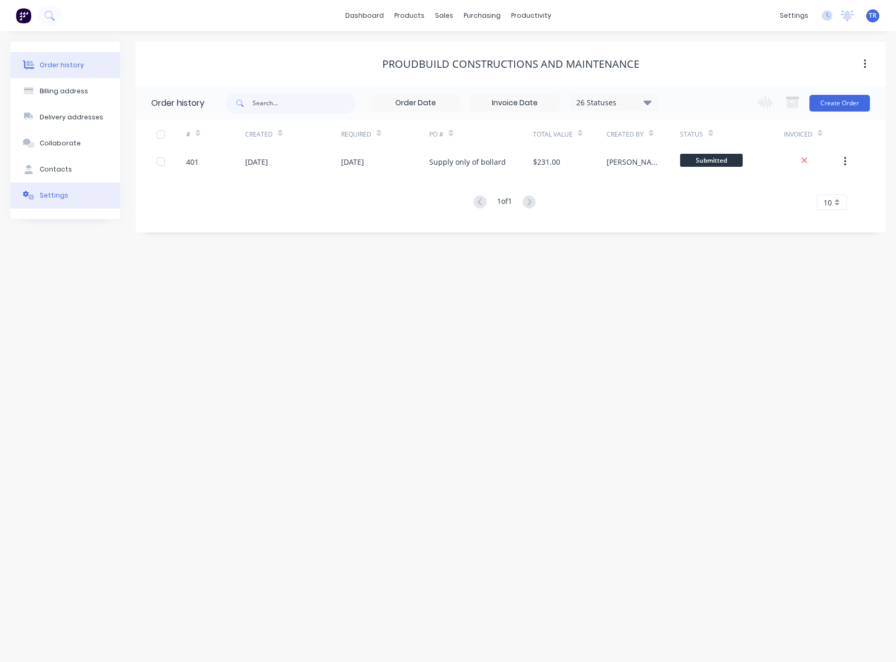
click at [78, 200] on button "Settings" at bounding box center [64, 195] width 109 height 26
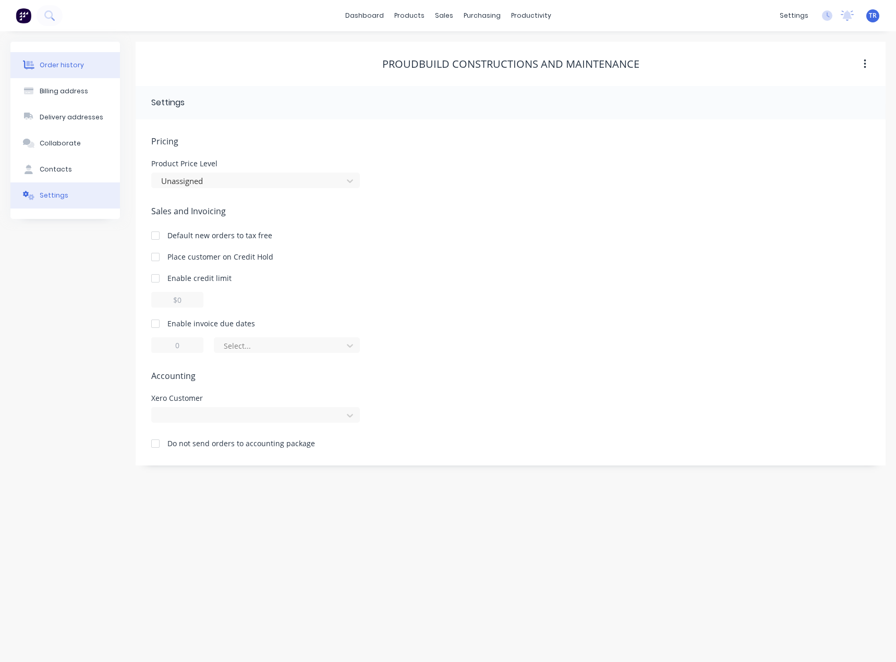
click at [52, 75] on button "Order history" at bounding box center [64, 65] width 109 height 26
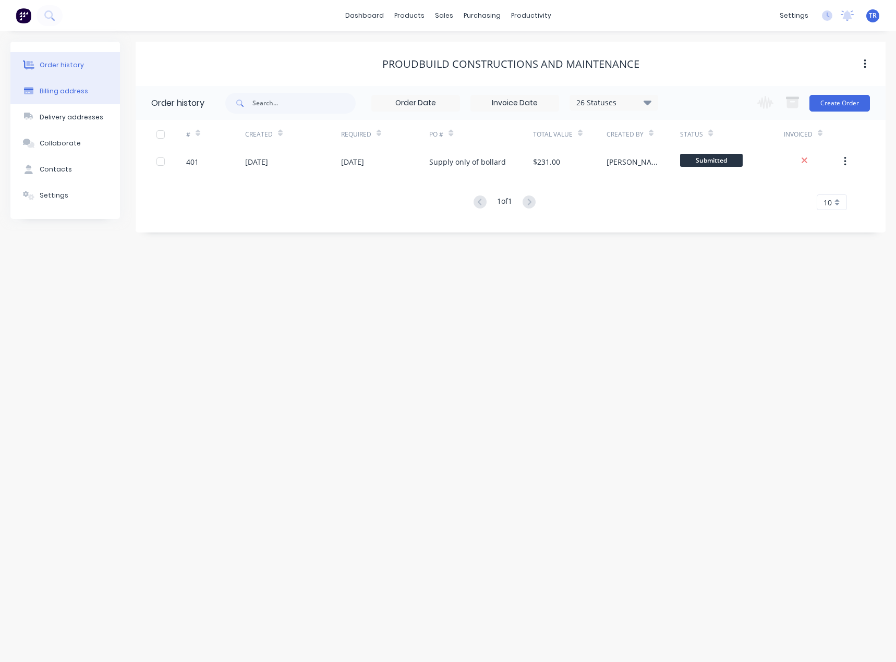
click at [68, 96] on button "Billing address" at bounding box center [64, 91] width 109 height 26
select select "AU"
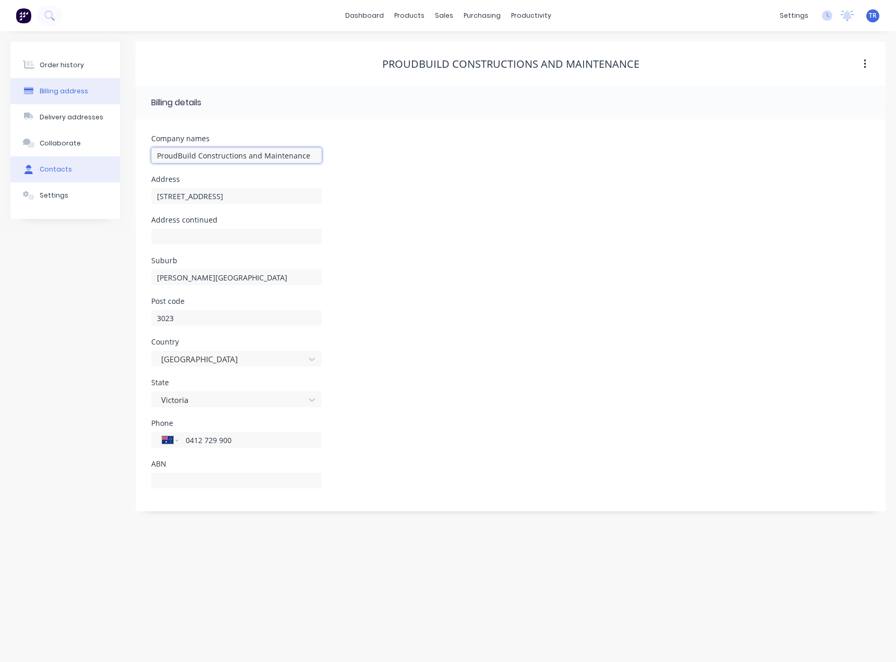
drag, startPoint x: 316, startPoint y: 156, endPoint x: 53, endPoint y: 164, distance: 263.9
click at [53, 164] on div "Order history Billing address Delivery addresses Collaborate Contacts Settings …" at bounding box center [447, 277] width 875 height 470
drag, startPoint x: 235, startPoint y: 193, endPoint x: 137, endPoint y: 202, distance: 98.9
click at [137, 202] on div "Company names ProudBuild Constructions and Maintenance Address 40 Lorimer Stree…" at bounding box center [511, 315] width 750 height 392
drag, startPoint x: 243, startPoint y: 448, endPoint x: 228, endPoint y: 438, distance: 17.4
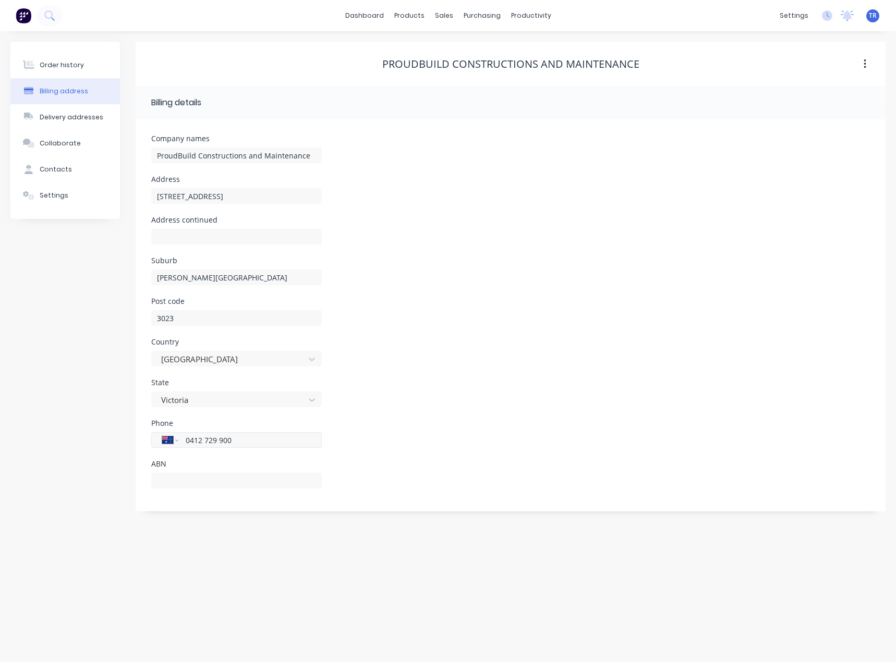
click at [201, 441] on div "International Afghanistan Åland Islands Albania Algeria American Samoa Andorra …" at bounding box center [236, 445] width 170 height 31
drag, startPoint x: 248, startPoint y: 437, endPoint x: 166, endPoint y: 442, distance: 81.4
click at [158, 441] on div "International Afghanistan Åland Islands Albania Algeria American Samoa Andorra …" at bounding box center [236, 440] width 170 height 16
click at [61, 172] on div "Contacts" at bounding box center [56, 169] width 32 height 9
select select "AU"
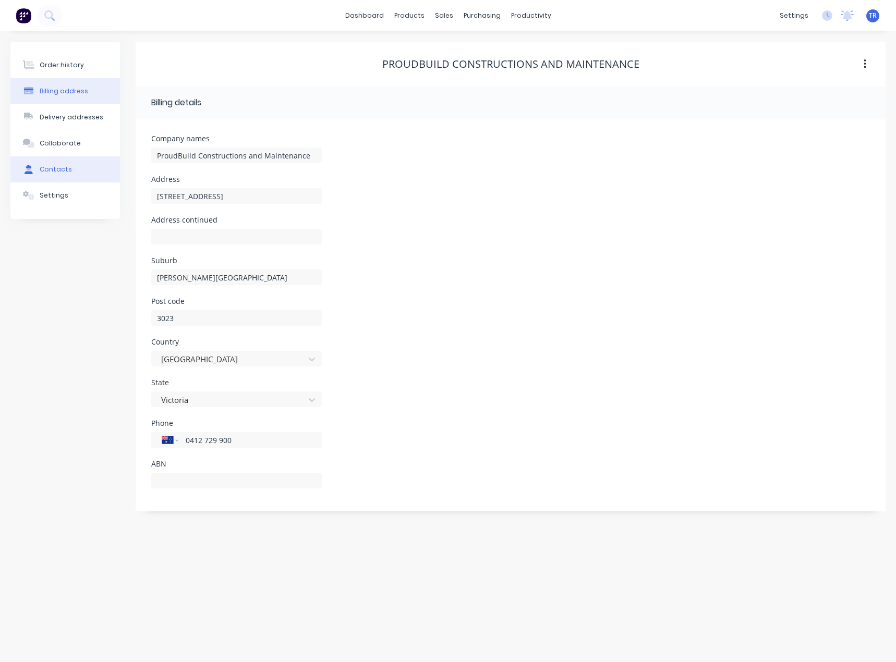
select select "AU"
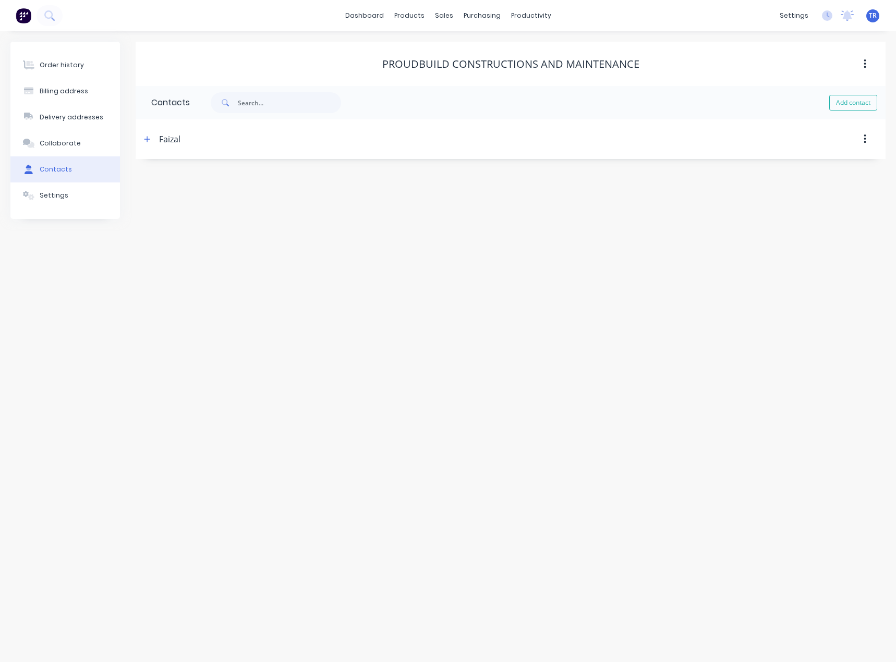
drag, startPoint x: 166, startPoint y: 145, endPoint x: 158, endPoint y: 142, distance: 8.2
click at [165, 144] on div "Faizal" at bounding box center [169, 139] width 21 height 13
click at [147, 140] on icon "button" at bounding box center [147, 139] width 6 height 6
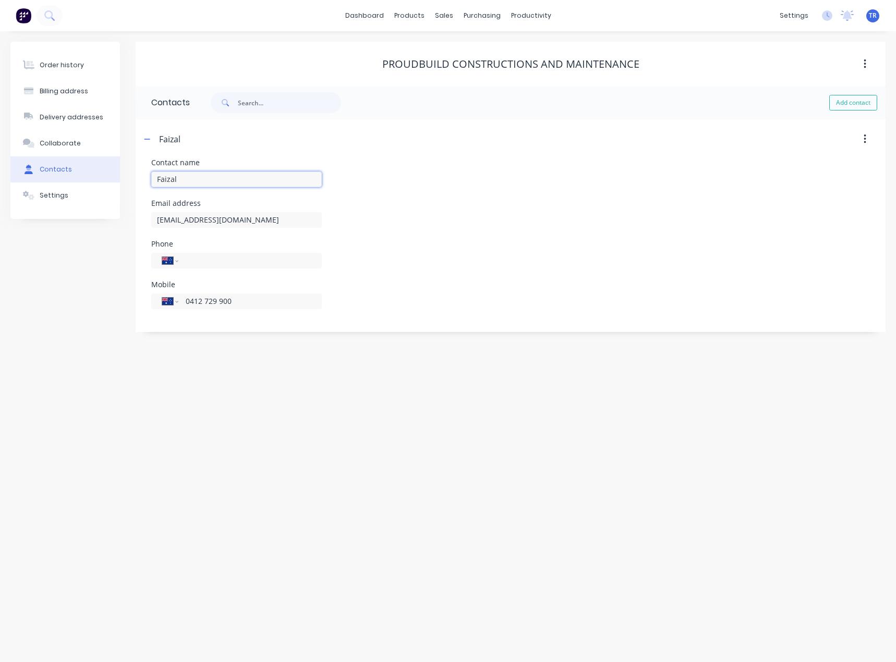
drag, startPoint x: 202, startPoint y: 177, endPoint x: 137, endPoint y: 184, distance: 65.0
click at [122, 183] on div "Order history Billing address Delivery addresses Collaborate Contacts Settings …" at bounding box center [447, 187] width 875 height 290
drag, startPoint x: 283, startPoint y: 217, endPoint x: 124, endPoint y: 229, distance: 158.9
click at [124, 229] on div "Order history Billing address Delivery addresses Collaborate Contacts Settings …" at bounding box center [447, 187] width 875 height 290
click at [289, 219] on input "faizal@abcmsolutions.com.au" at bounding box center [236, 220] width 170 height 16
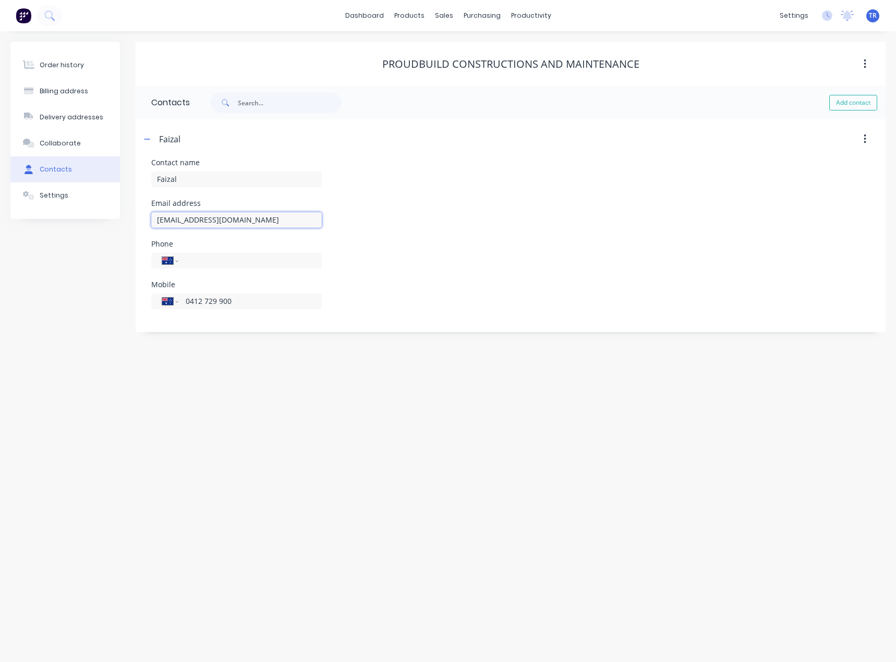
drag, startPoint x: 216, startPoint y: 221, endPoint x: 182, endPoint y: 219, distance: 33.9
click at [182, 219] on input "faizal@abcmsolutions.com.au" at bounding box center [236, 220] width 170 height 16
click at [64, 87] on div "Billing address" at bounding box center [64, 91] width 48 height 9
select select "AU"
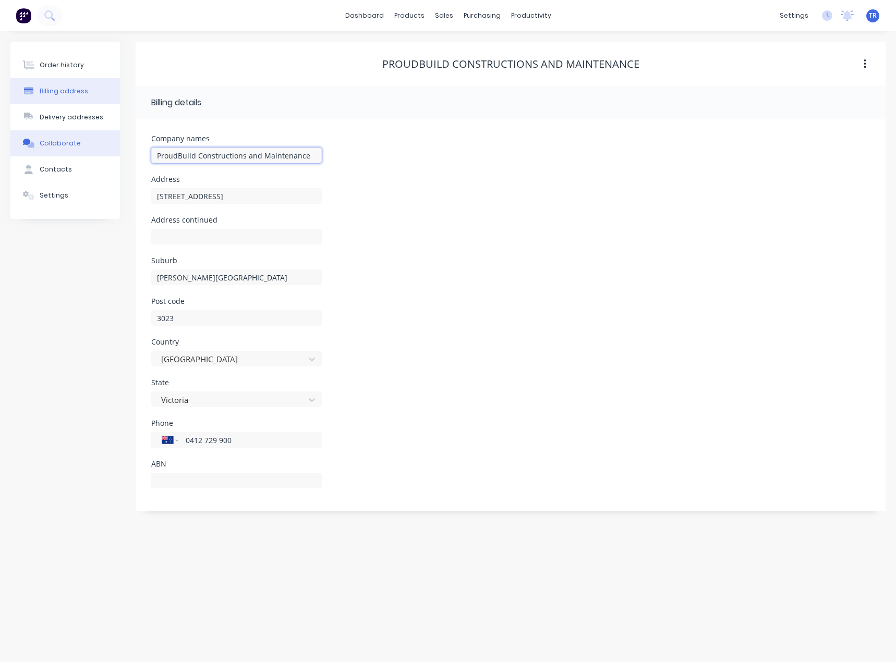
drag, startPoint x: 314, startPoint y: 152, endPoint x: 68, endPoint y: 145, distance: 246.7
click at [68, 145] on div "Order history Billing address Delivery addresses Collaborate Contacts Settings …" at bounding box center [447, 277] width 875 height 470
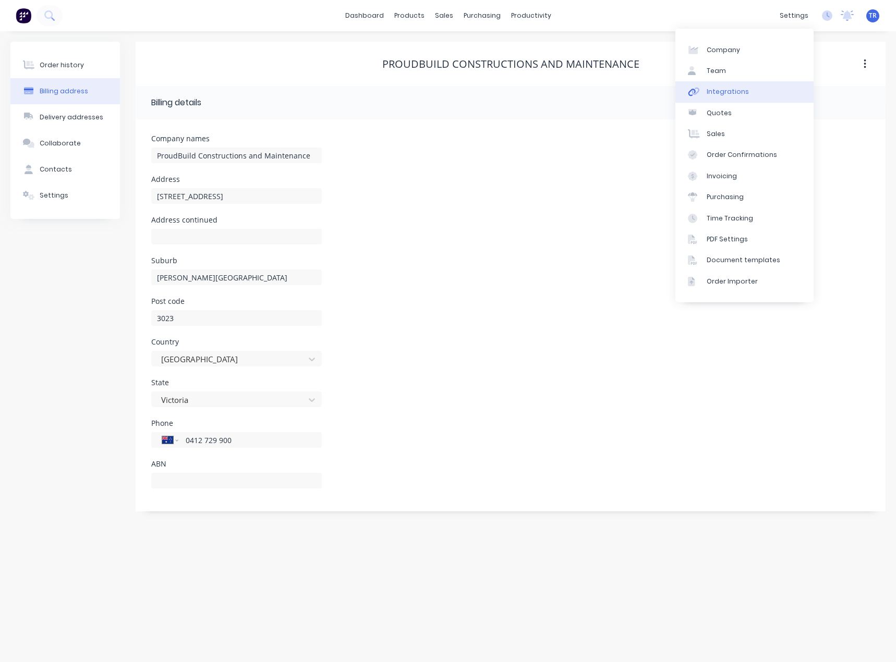
click at [760, 97] on link "Integrations" at bounding box center [744, 91] width 138 height 21
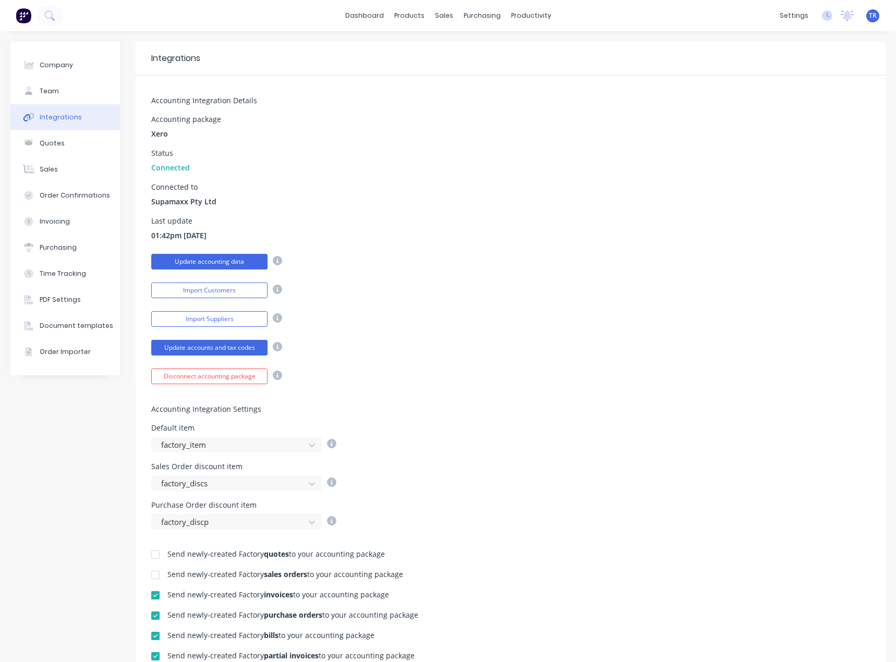
click at [231, 266] on button "Update accounting data" at bounding box center [209, 262] width 116 height 16
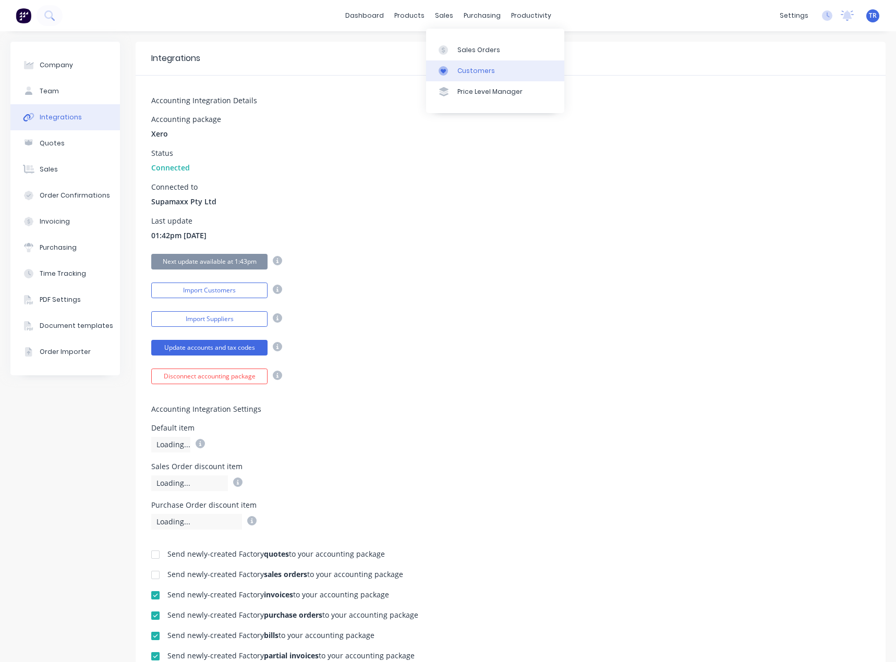
click at [476, 78] on link "Customers" at bounding box center [495, 70] width 138 height 21
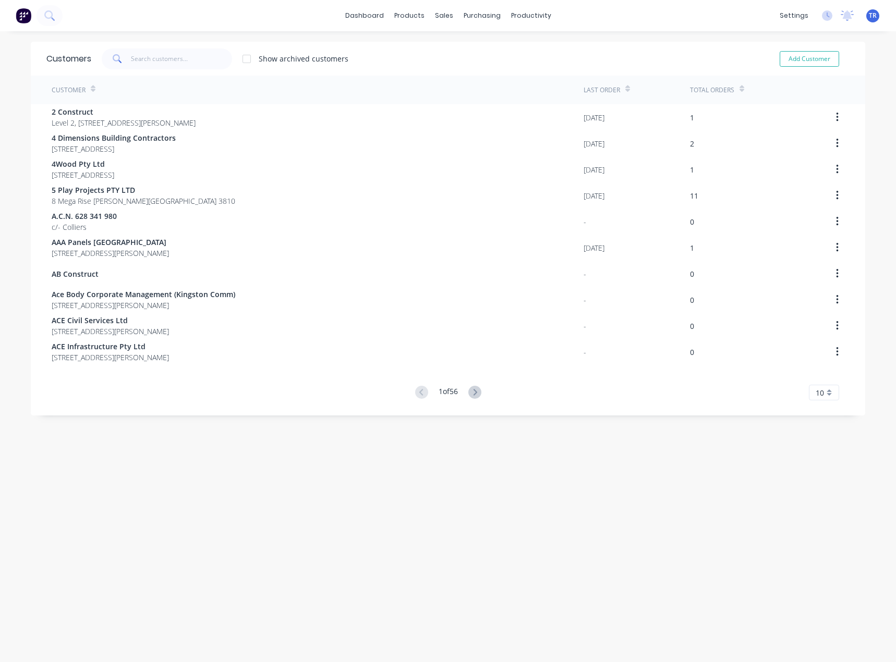
click at [142, 62] on div "Customers Show archived customers Add Customer" at bounding box center [448, 59] width 834 height 34
click at [142, 61] on input "text" at bounding box center [182, 58] width 102 height 21
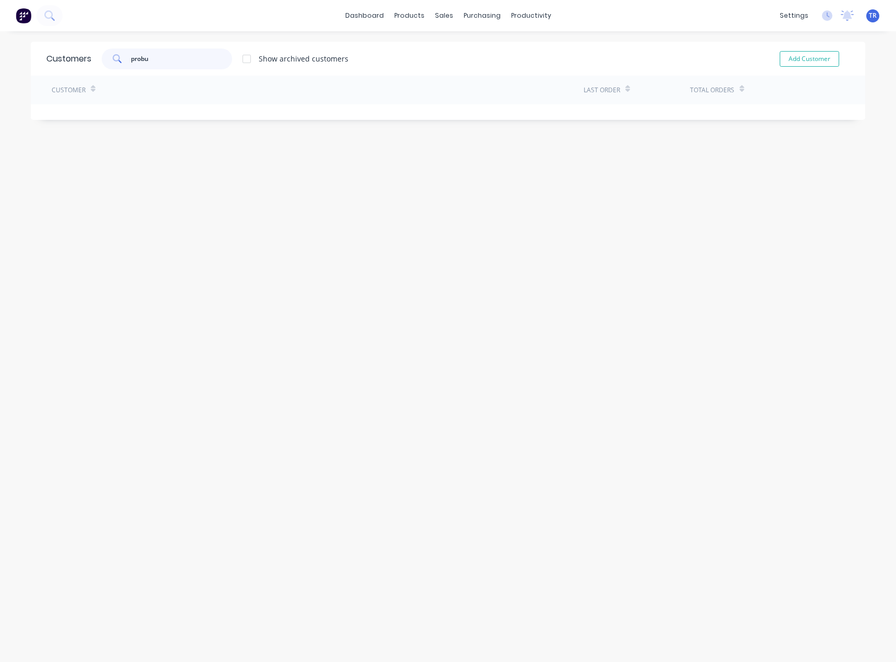
drag, startPoint x: 177, startPoint y: 53, endPoint x: 110, endPoint y: 62, distance: 67.9
click at [113, 62] on div "probu" at bounding box center [167, 58] width 130 height 21
paste input "ProudBuild Constructions and Maintenance"
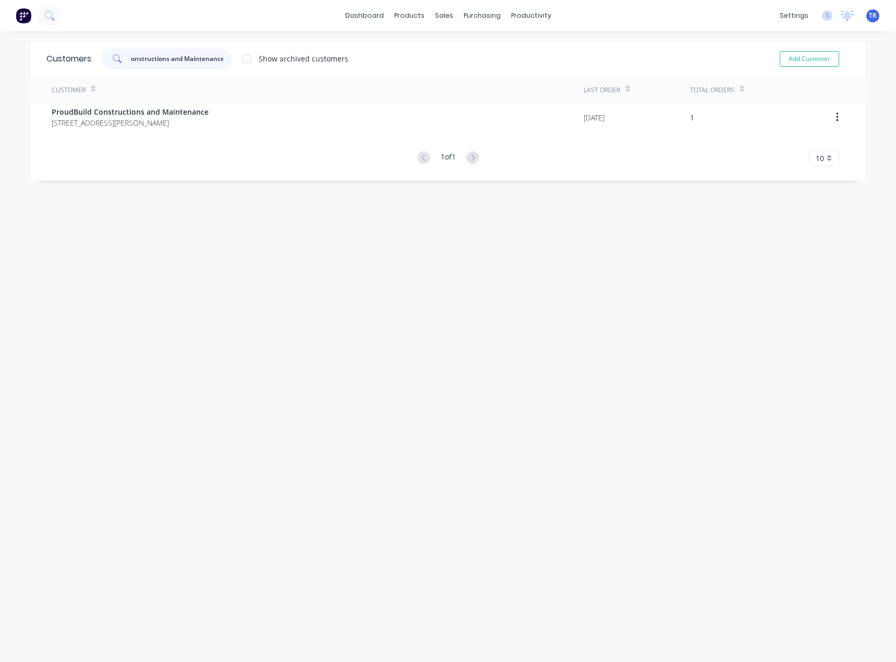
type input "ProudBuild Constructions and Maintenance"
click at [139, 131] on div "Customer Last Order Total Orders ProudBuild Constructions and Maintenance 40 Lo…" at bounding box center [448, 121] width 834 height 90
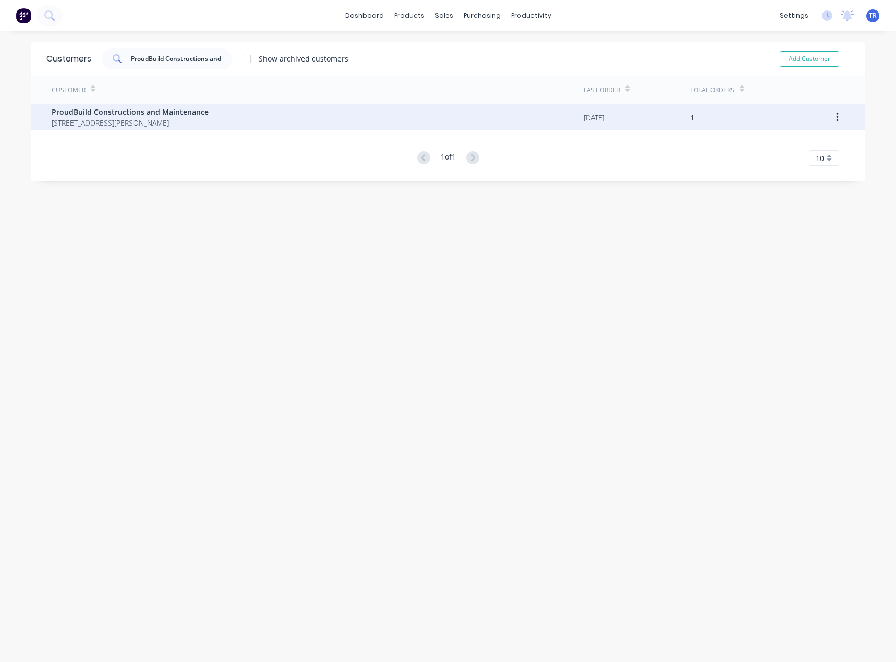
click at [140, 116] on span "ProudBuild Constructions and Maintenance" at bounding box center [130, 111] width 157 height 11
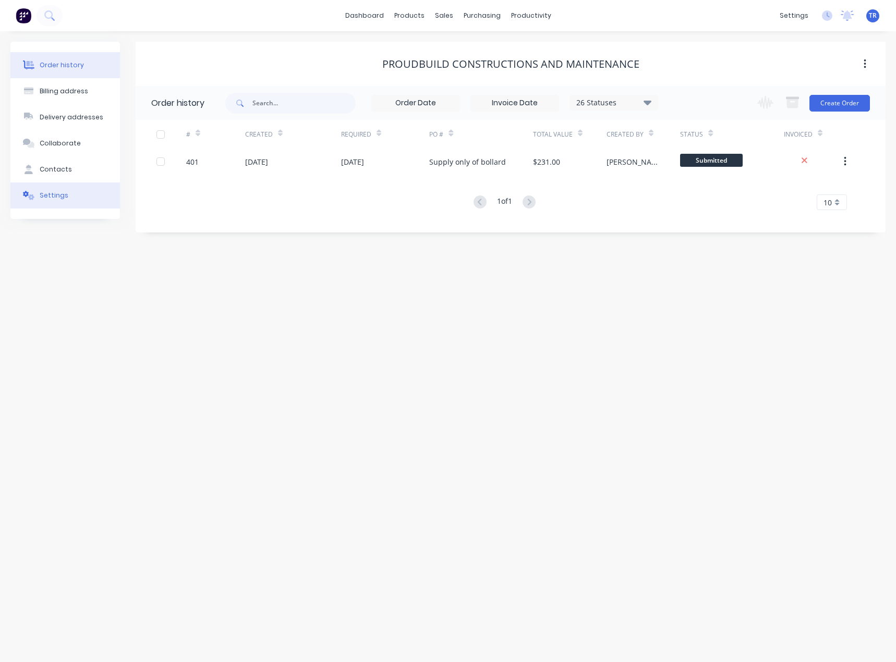
click at [69, 189] on button "Settings" at bounding box center [64, 195] width 109 height 26
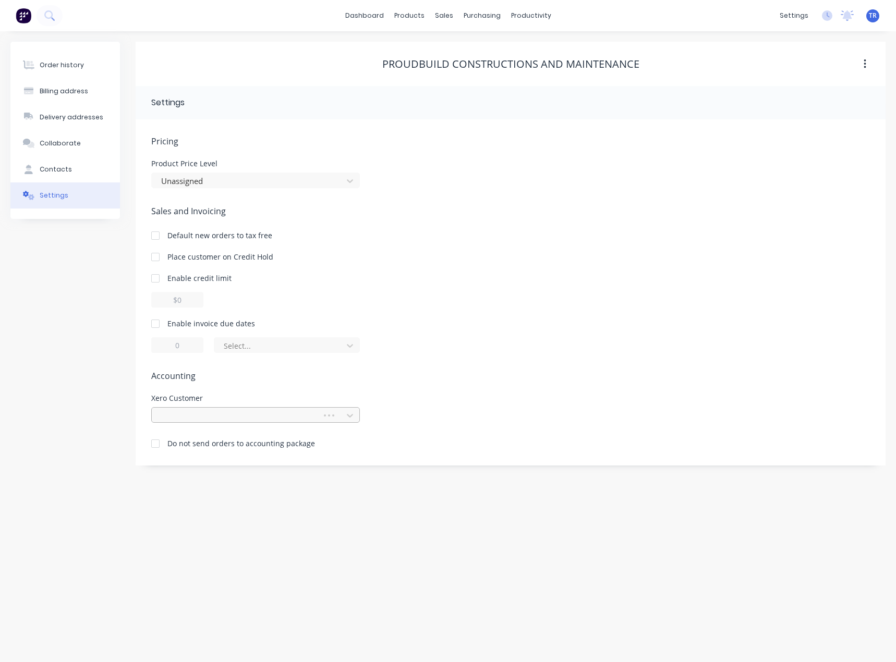
click at [206, 420] on div at bounding box center [238, 415] width 156 height 13
paste input "ProudBuild Constructions and Maintenance"
type input "ProudBuild Constructions and Maintenance"
click at [213, 436] on div "ProudBuild Constructions and Maintenance" at bounding box center [255, 438] width 209 height 19
click at [385, 403] on div "Xero Customer option ProudBuild Constructions and Maintenance, selected. ProudB…" at bounding box center [510, 409] width 718 height 28
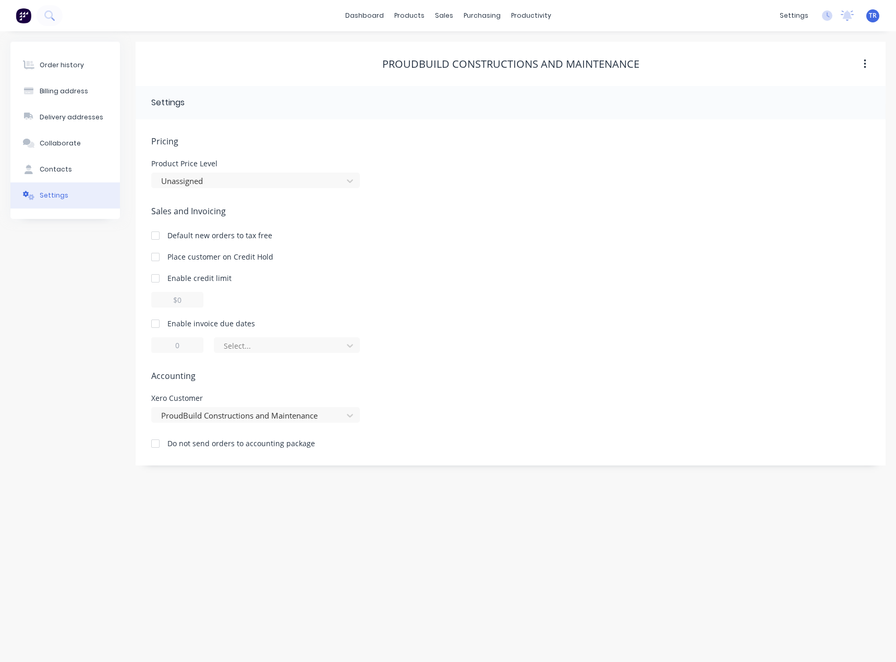
click at [164, 325] on div at bounding box center [155, 323] width 21 height 21
click at [243, 346] on div at bounding box center [280, 345] width 115 height 13
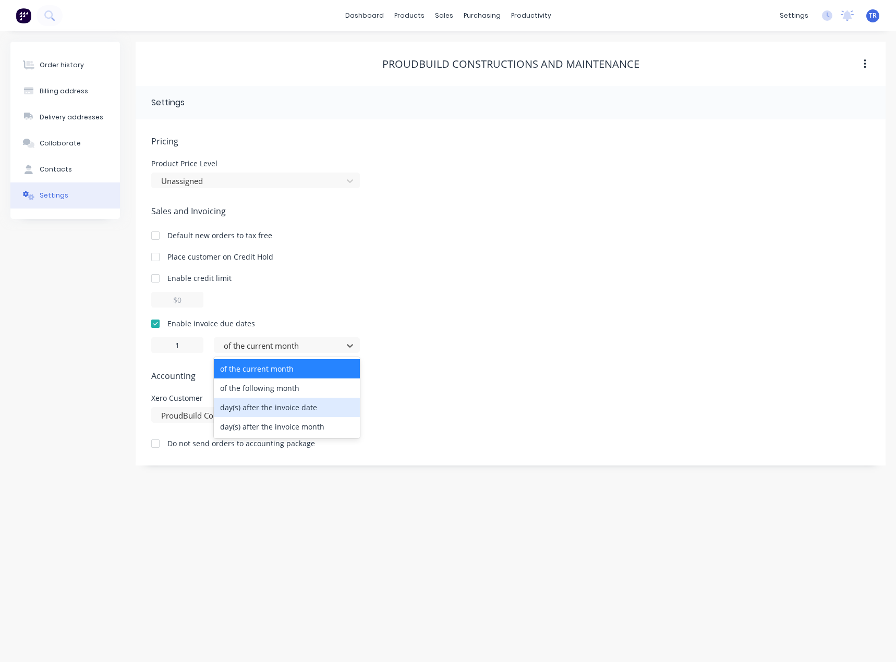
click at [248, 413] on div "day(s) after the invoice date" at bounding box center [287, 407] width 146 height 19
type input "0"
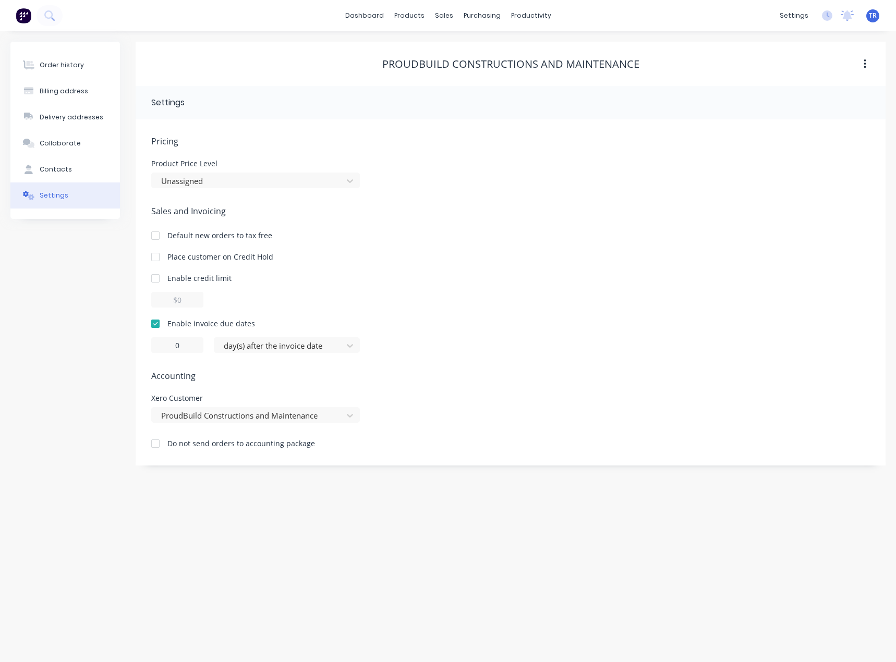
click at [408, 339] on div "0 day(s) after the invoice date" at bounding box center [510, 345] width 718 height 16
click at [65, 69] on div "Order history" at bounding box center [62, 64] width 44 height 9
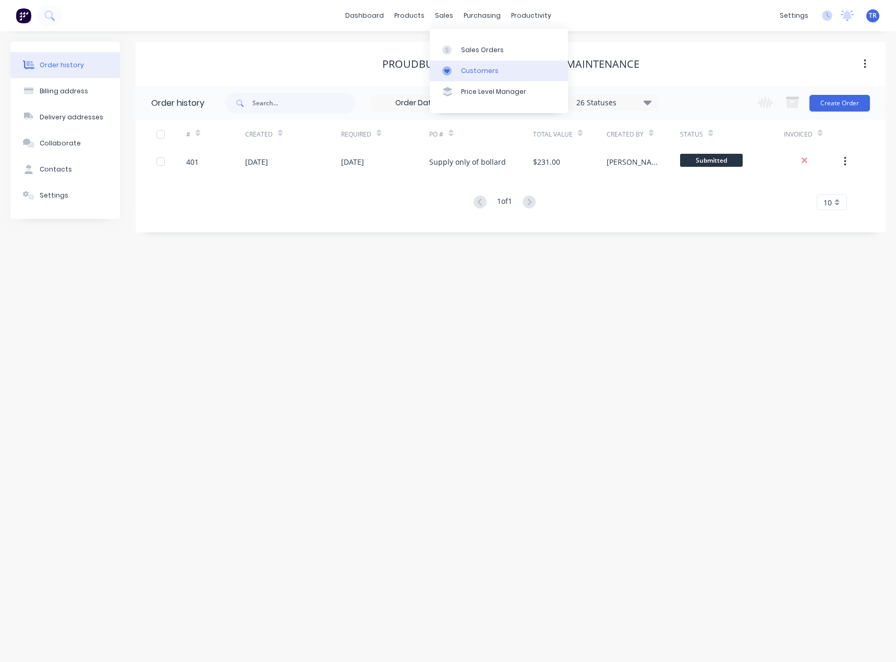
click at [445, 68] on icon at bounding box center [446, 70] width 9 height 9
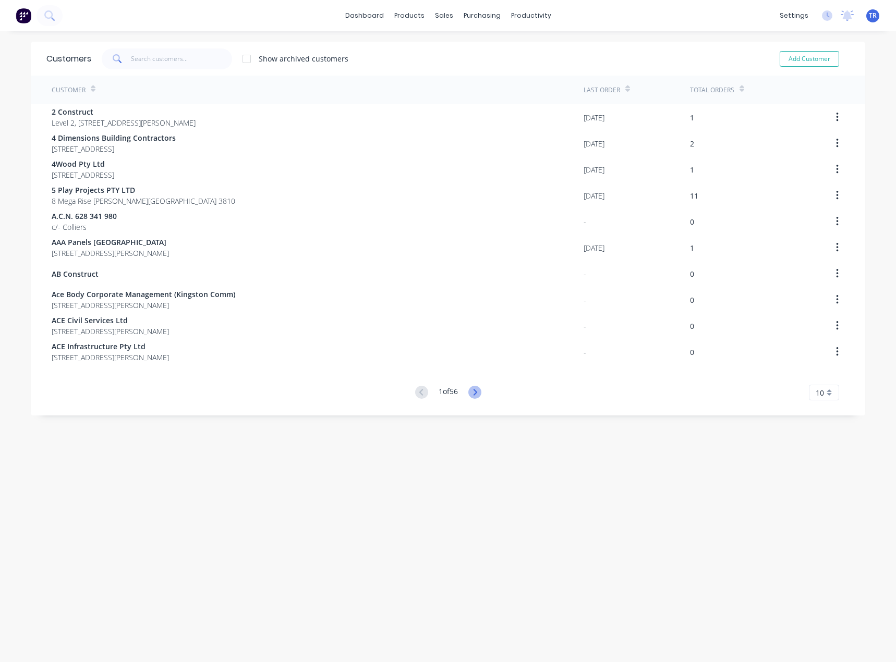
click at [475, 389] on icon at bounding box center [474, 392] width 13 height 13
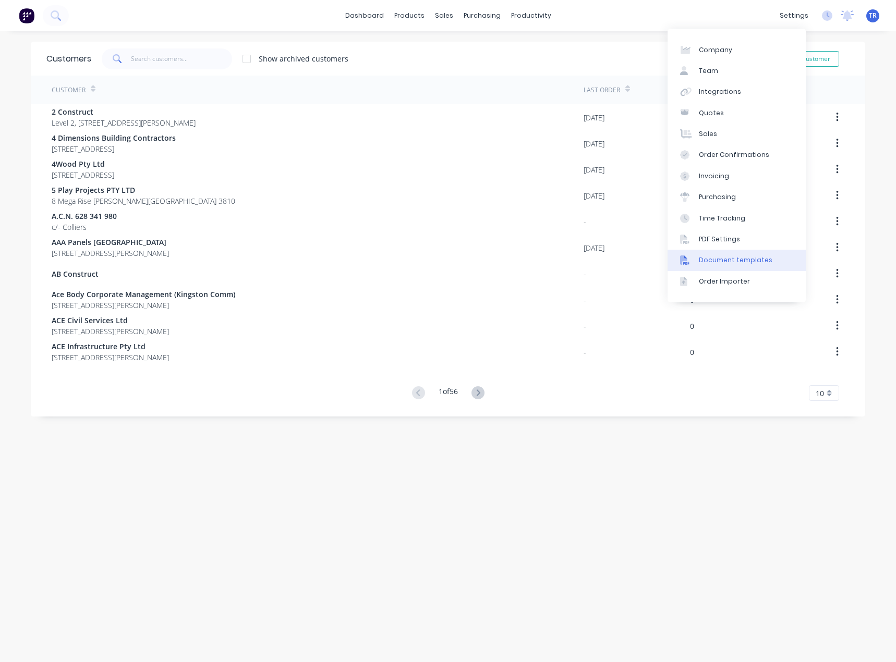
drag, startPoint x: 738, startPoint y: 266, endPoint x: 734, endPoint y: 263, distance: 5.4
click at [738, 266] on link "Document templates" at bounding box center [736, 260] width 138 height 21
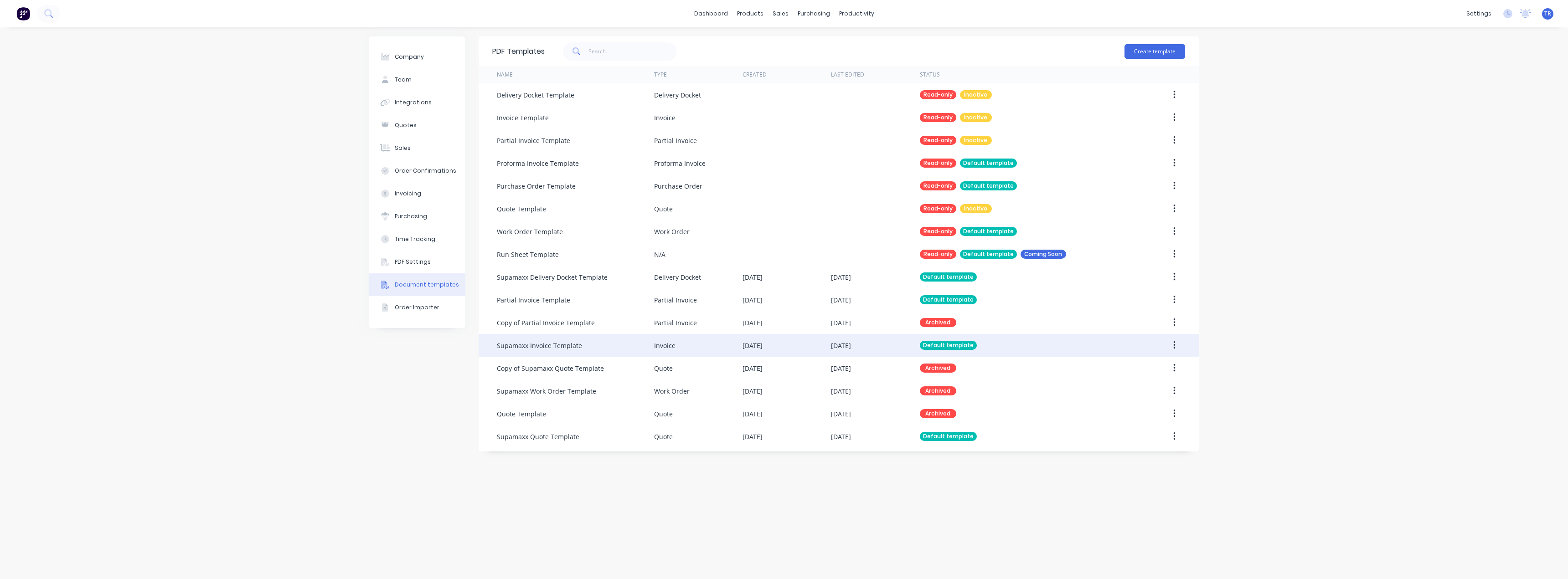
click at [586, 347] on div "Supamaxx Invoice Template" at bounding box center [575, 345] width 157 height 23
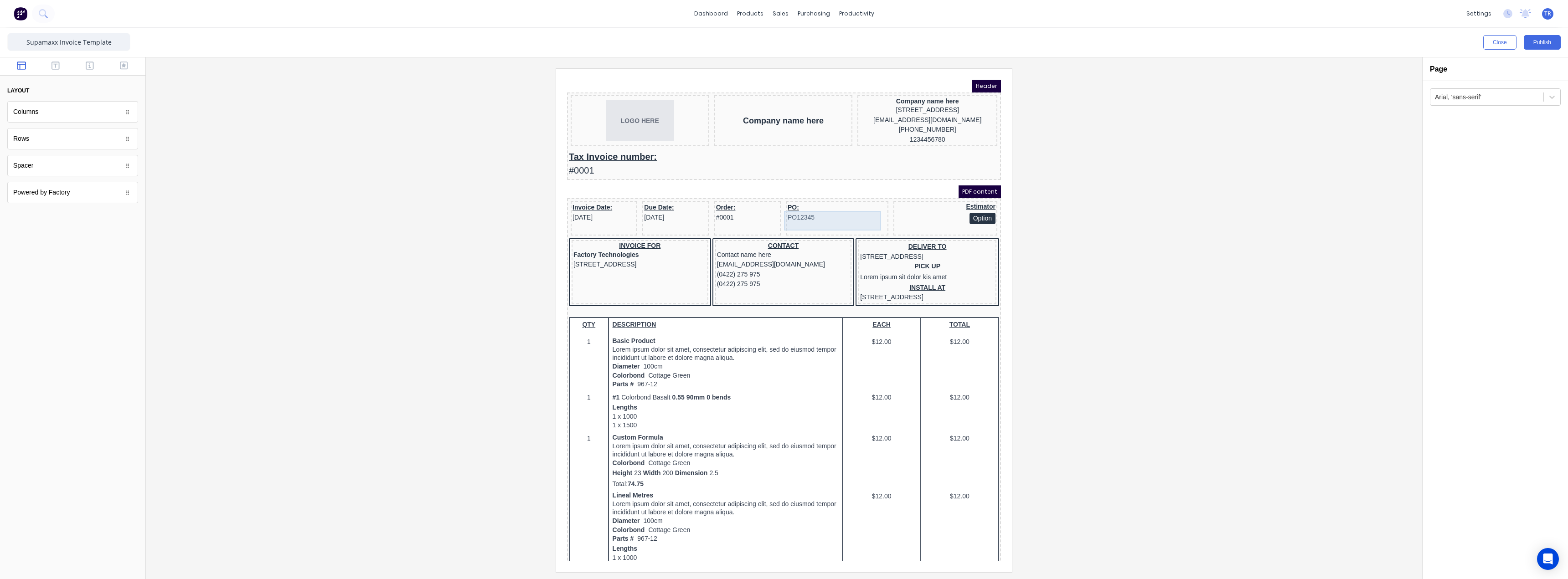
click at [791, 211] on div "PO: PO12345" at bounding box center [825, 201] width 99 height 19
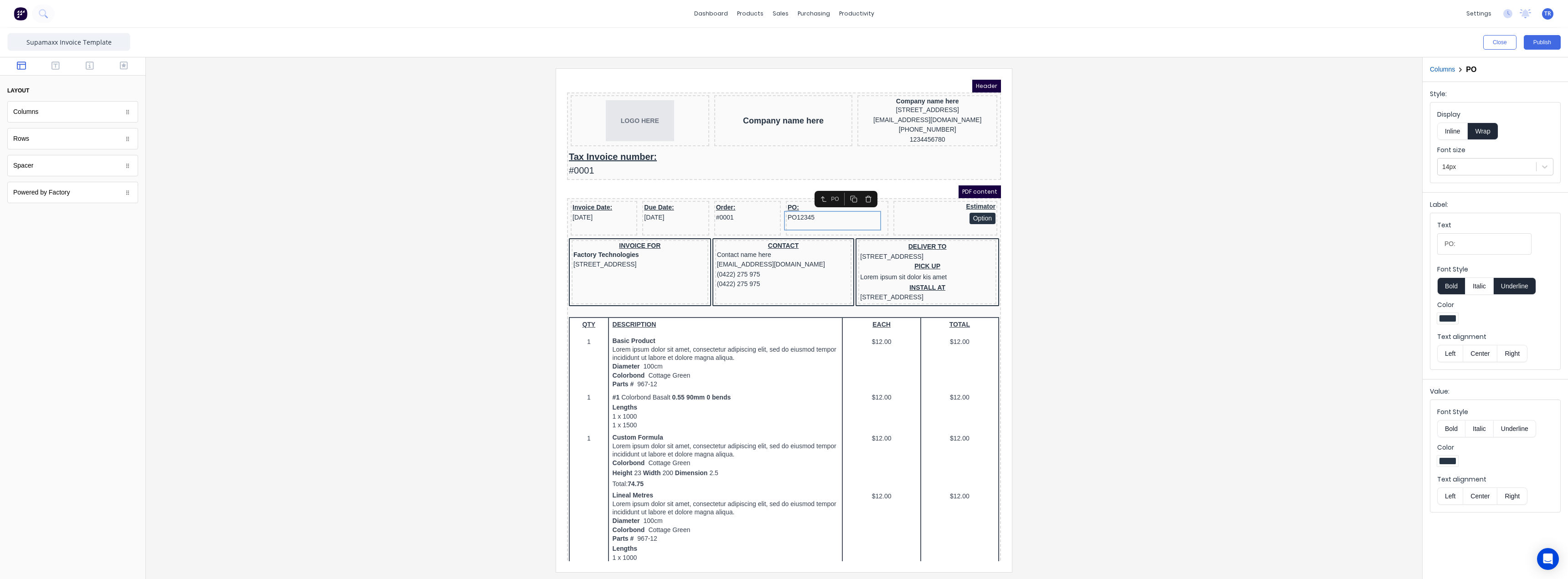
click at [1473, 353] on button "Center" at bounding box center [1480, 354] width 35 height 17
click at [1482, 493] on button "Center" at bounding box center [1480, 496] width 35 height 17
click at [726, 211] on div "Order: #0001" at bounding box center [737, 201] width 63 height 19
click at [1478, 496] on button "Center" at bounding box center [1480, 496] width 35 height 17
click at [1477, 360] on button "Center" at bounding box center [1480, 354] width 35 height 17
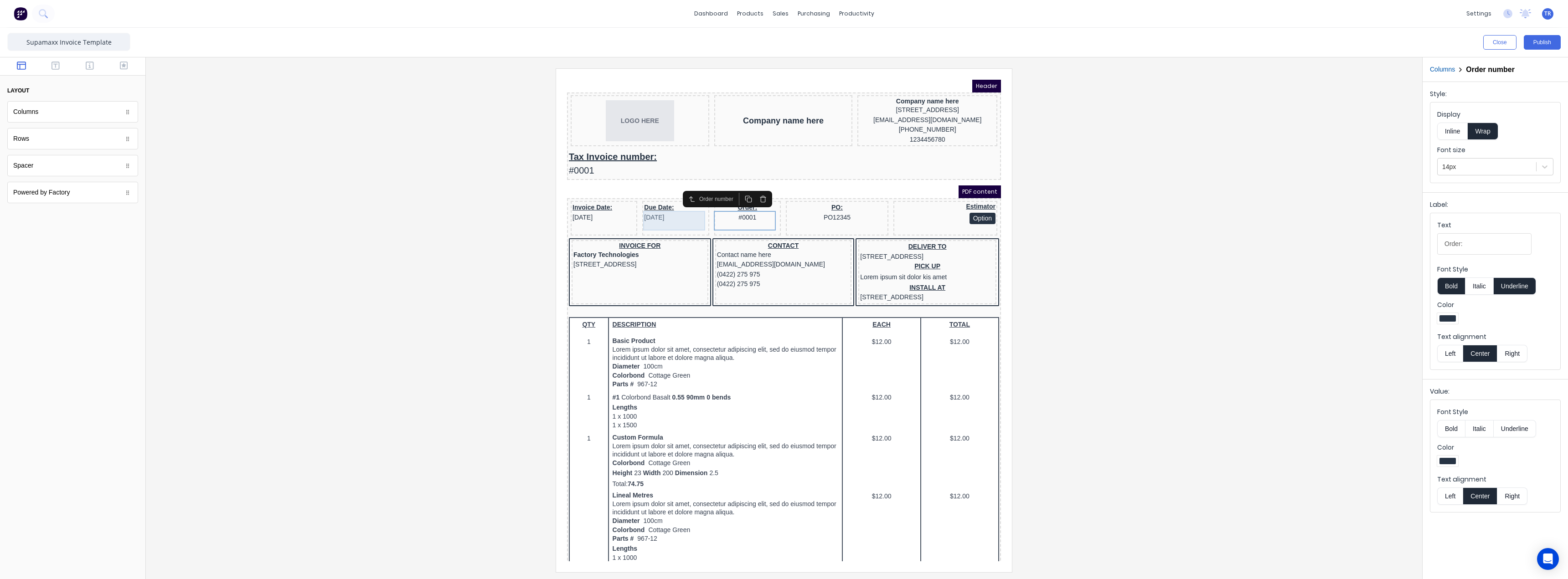
click at [661, 211] on div "Due Date: [DATE]" at bounding box center [664, 201] width 63 height 19
click at [1479, 489] on button "Center" at bounding box center [1480, 496] width 35 height 17
click at [1475, 427] on button "Italic" at bounding box center [1479, 429] width 29 height 17
click at [1477, 429] on button "Italic" at bounding box center [1479, 429] width 29 height 17
click at [1463, 343] on div "Text alignment Left Center Right" at bounding box center [1495, 347] width 116 height 30
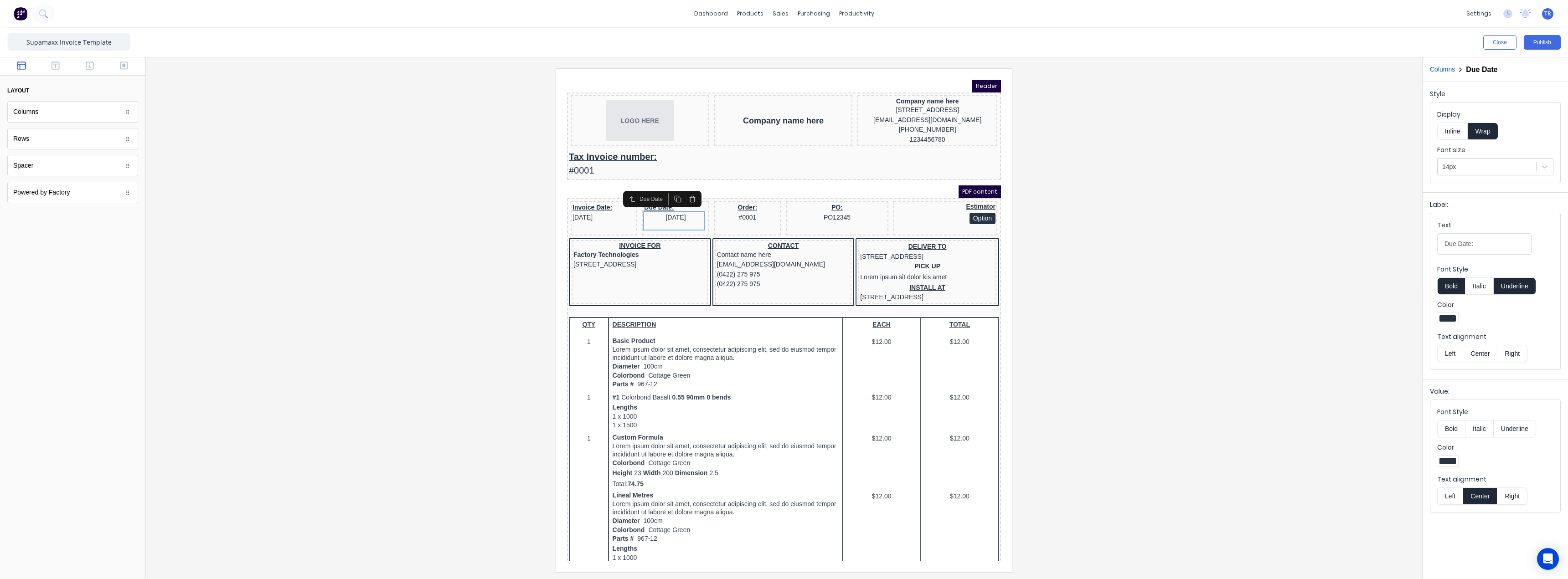
click at [1478, 351] on button "Center" at bounding box center [1480, 354] width 35 height 17
click at [607, 211] on div "Invoice Date: [DATE]" at bounding box center [593, 201] width 63 height 19
click at [1479, 500] on button "Center" at bounding box center [1480, 496] width 35 height 17
click at [1473, 355] on button "Center" at bounding box center [1480, 354] width 35 height 17
click at [919, 206] on div "Estimator Option" at bounding box center [933, 202] width 101 height 22
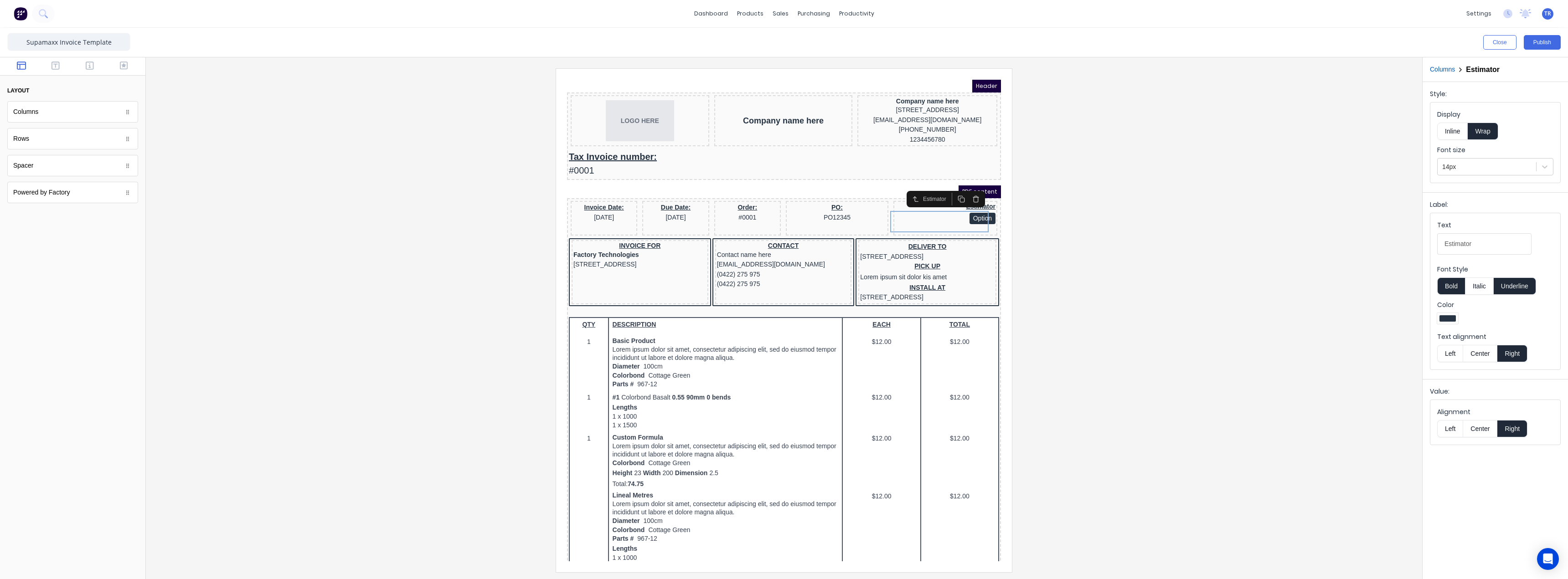
click at [1475, 354] on button "Center" at bounding box center [1480, 354] width 35 height 17
click at [1484, 427] on button "Center" at bounding box center [1480, 429] width 35 height 17
click at [493, 306] on div at bounding box center [783, 320] width 1261 height 503
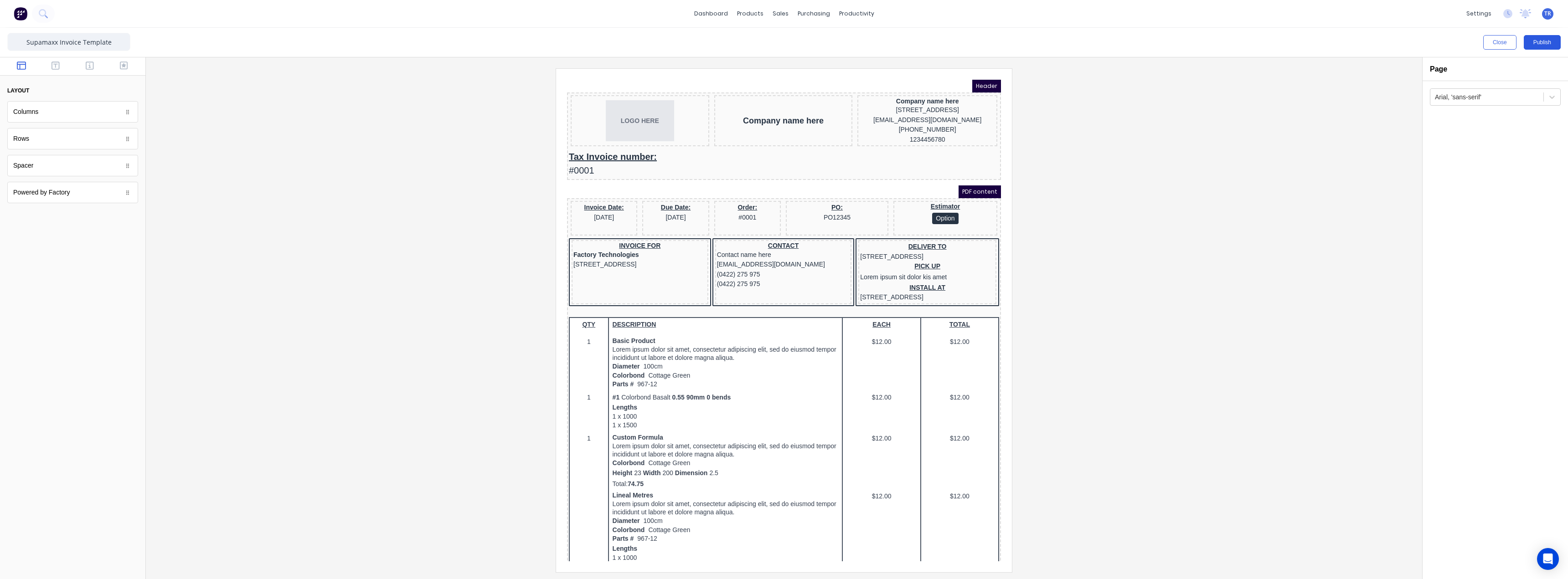
click at [1554, 48] on button "Publish" at bounding box center [1542, 42] width 37 height 15
